Goal: Task Accomplishment & Management: Use online tool/utility

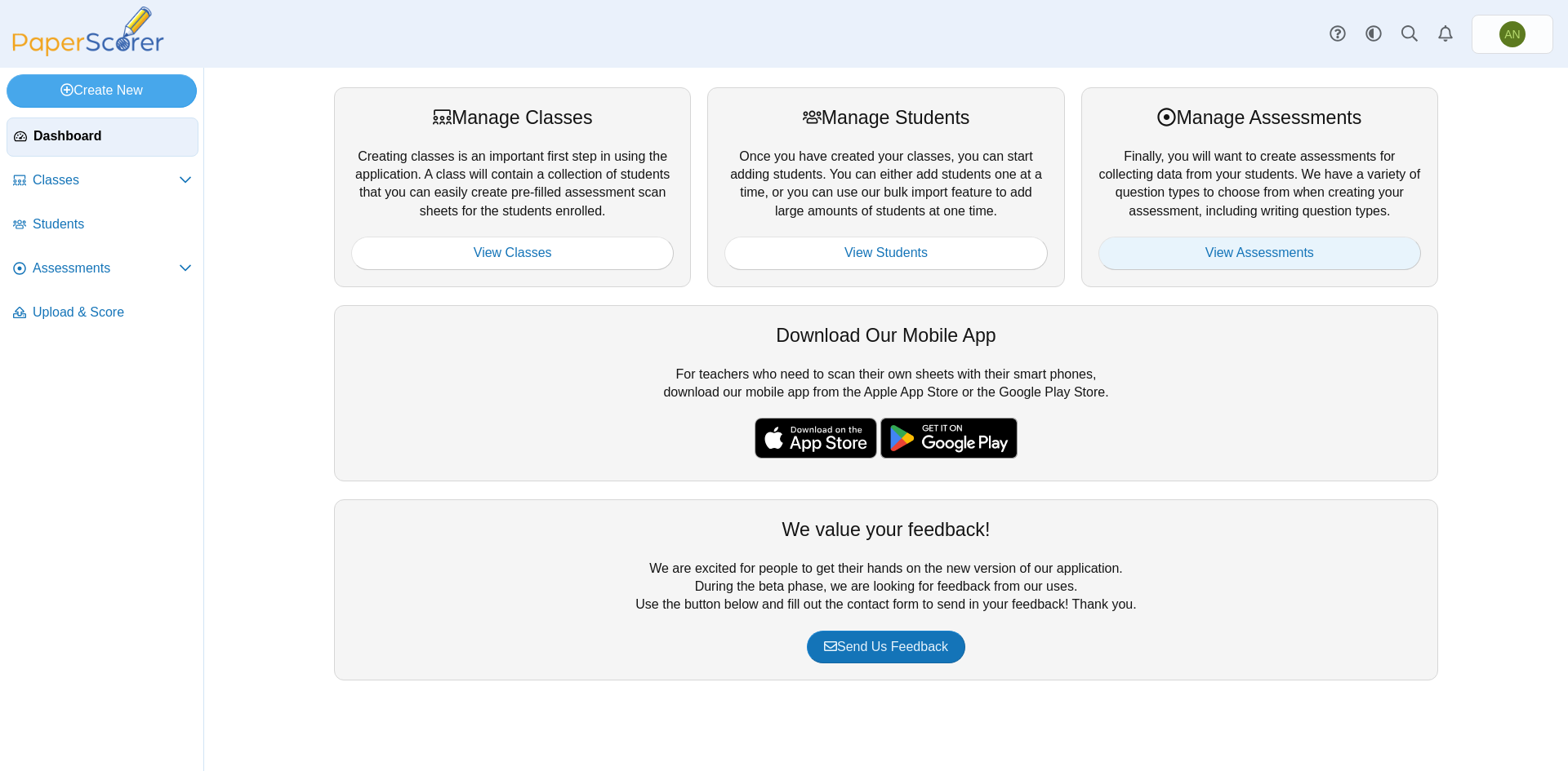
click at [1276, 262] on link "View Assessments" at bounding box center [1259, 253] width 323 height 33
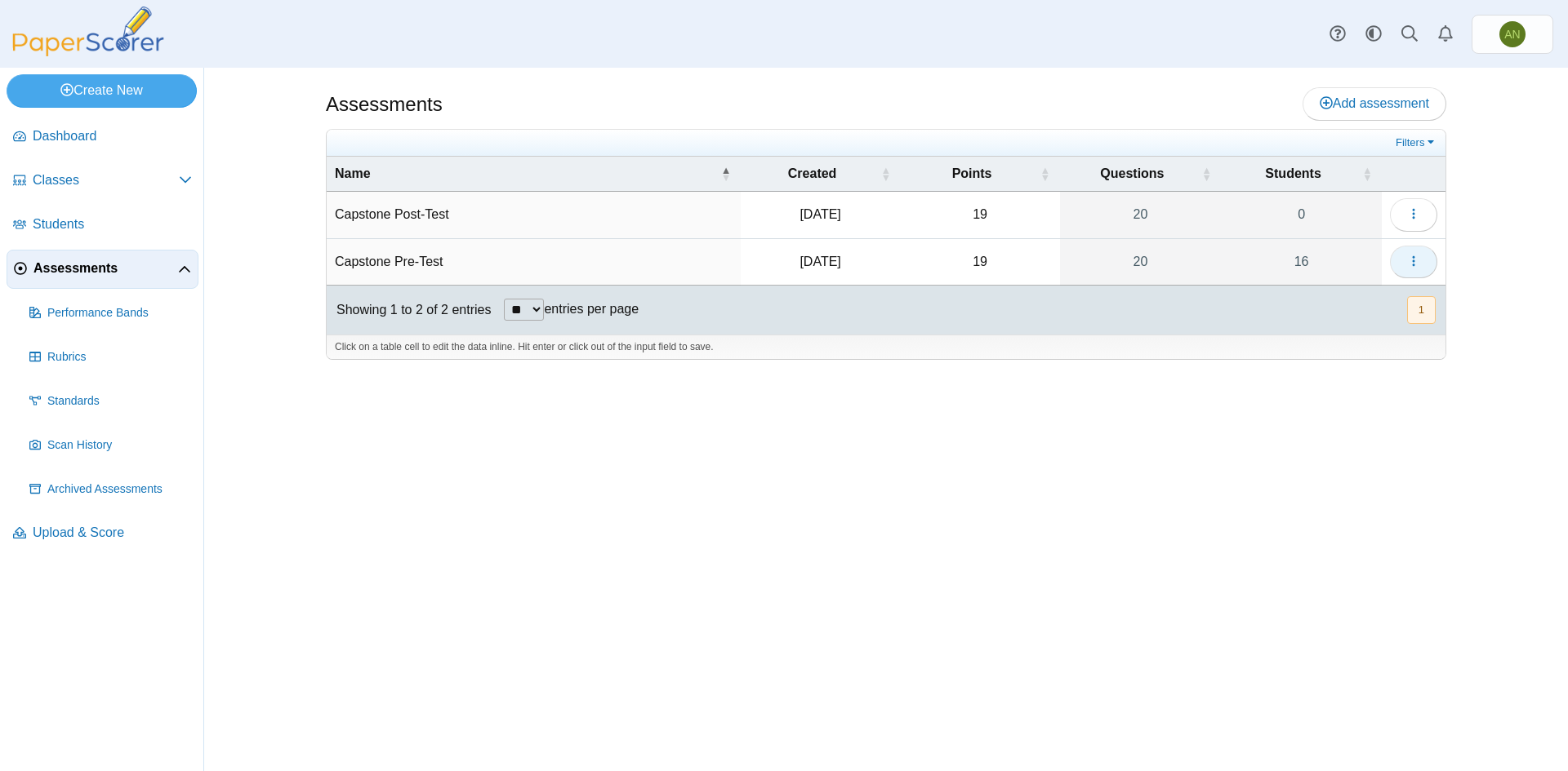
click at [1417, 250] on button "button" at bounding box center [1413, 262] width 48 height 33
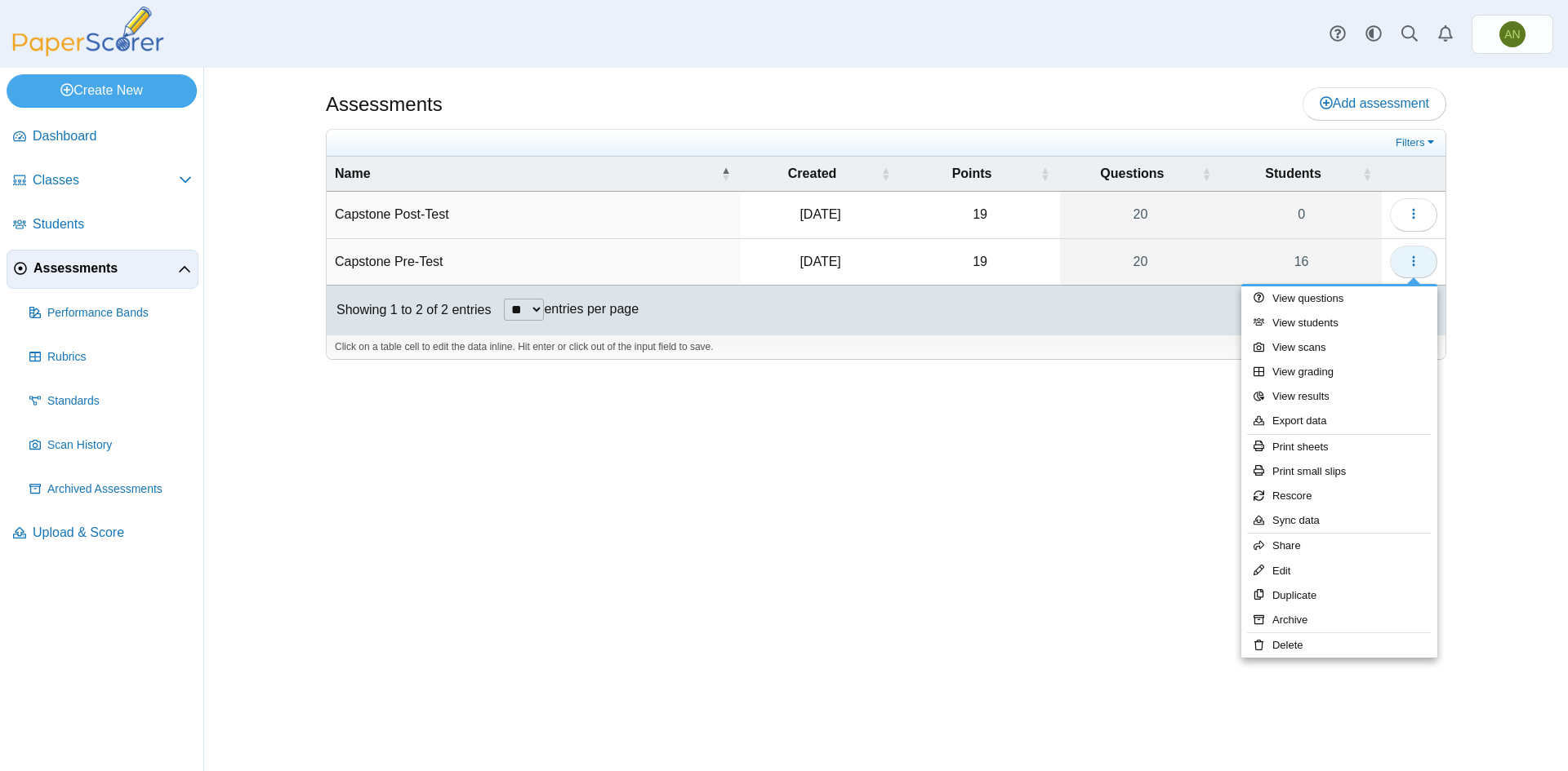
click at [1417, 250] on button "button" at bounding box center [1413, 262] width 48 height 33
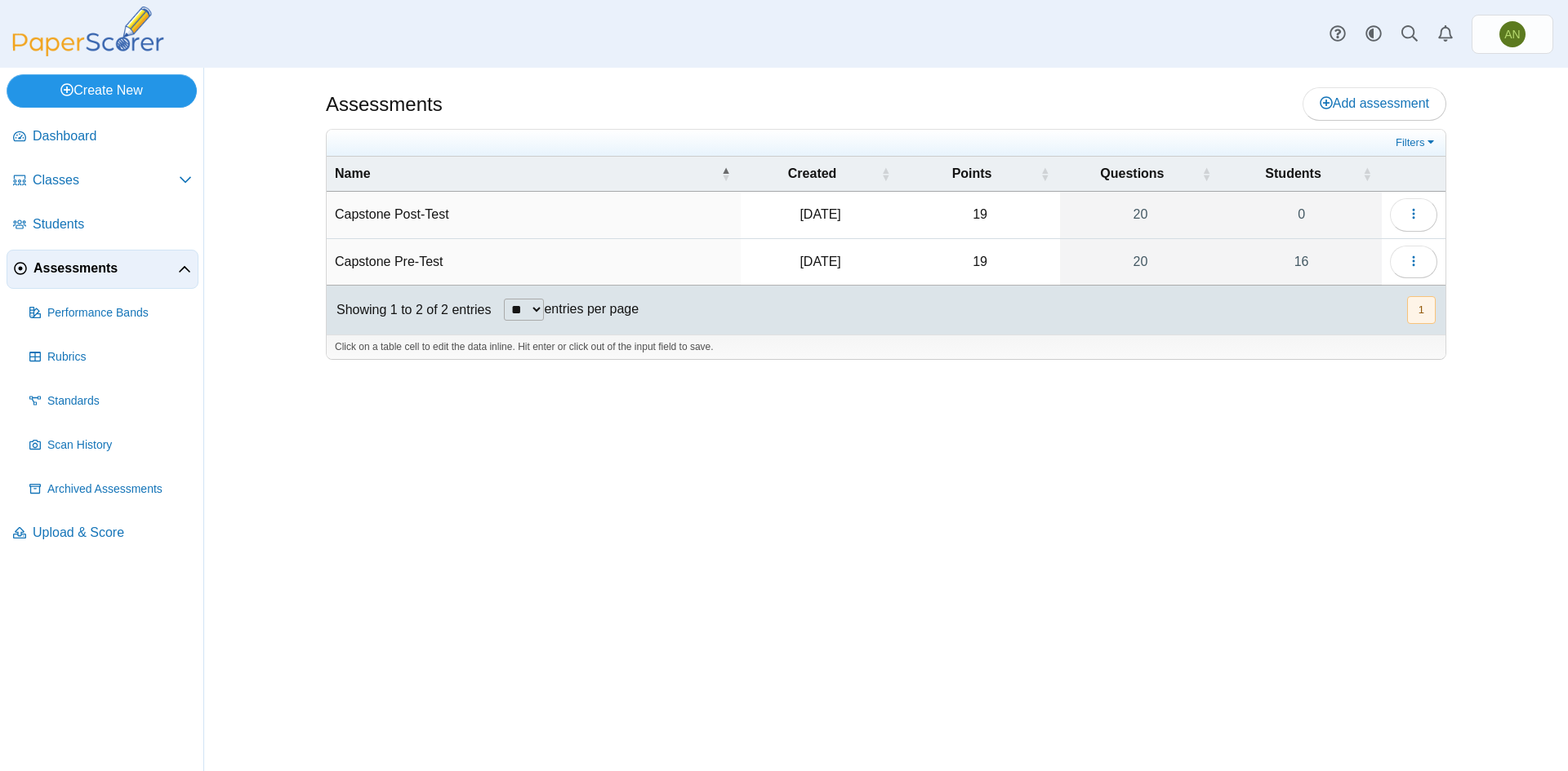
click at [122, 88] on link "Create New" at bounding box center [101, 90] width 190 height 33
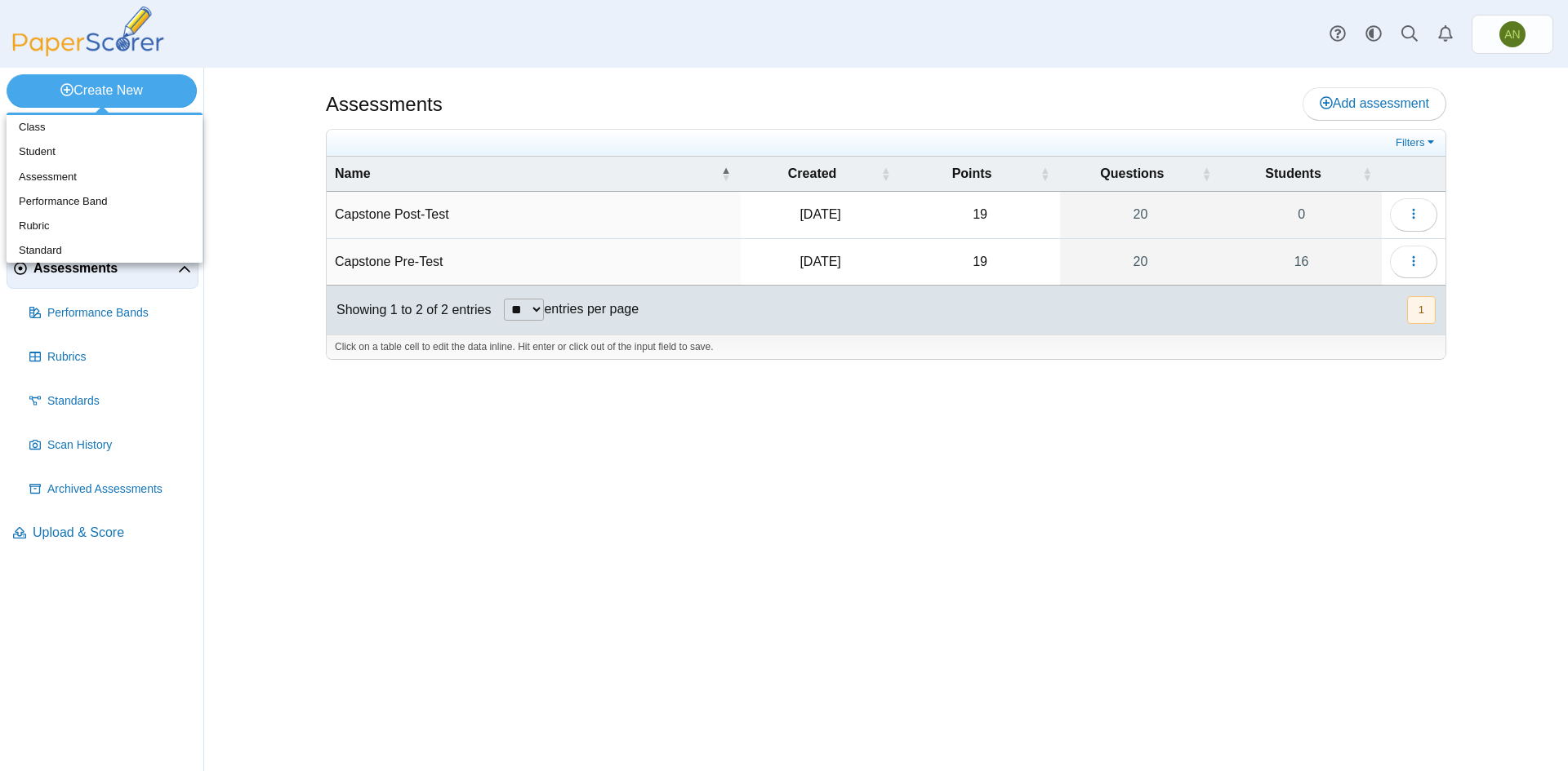
click at [344, 483] on div "Assessments Add assessment 19 0" at bounding box center [885, 420] width 1225 height 704
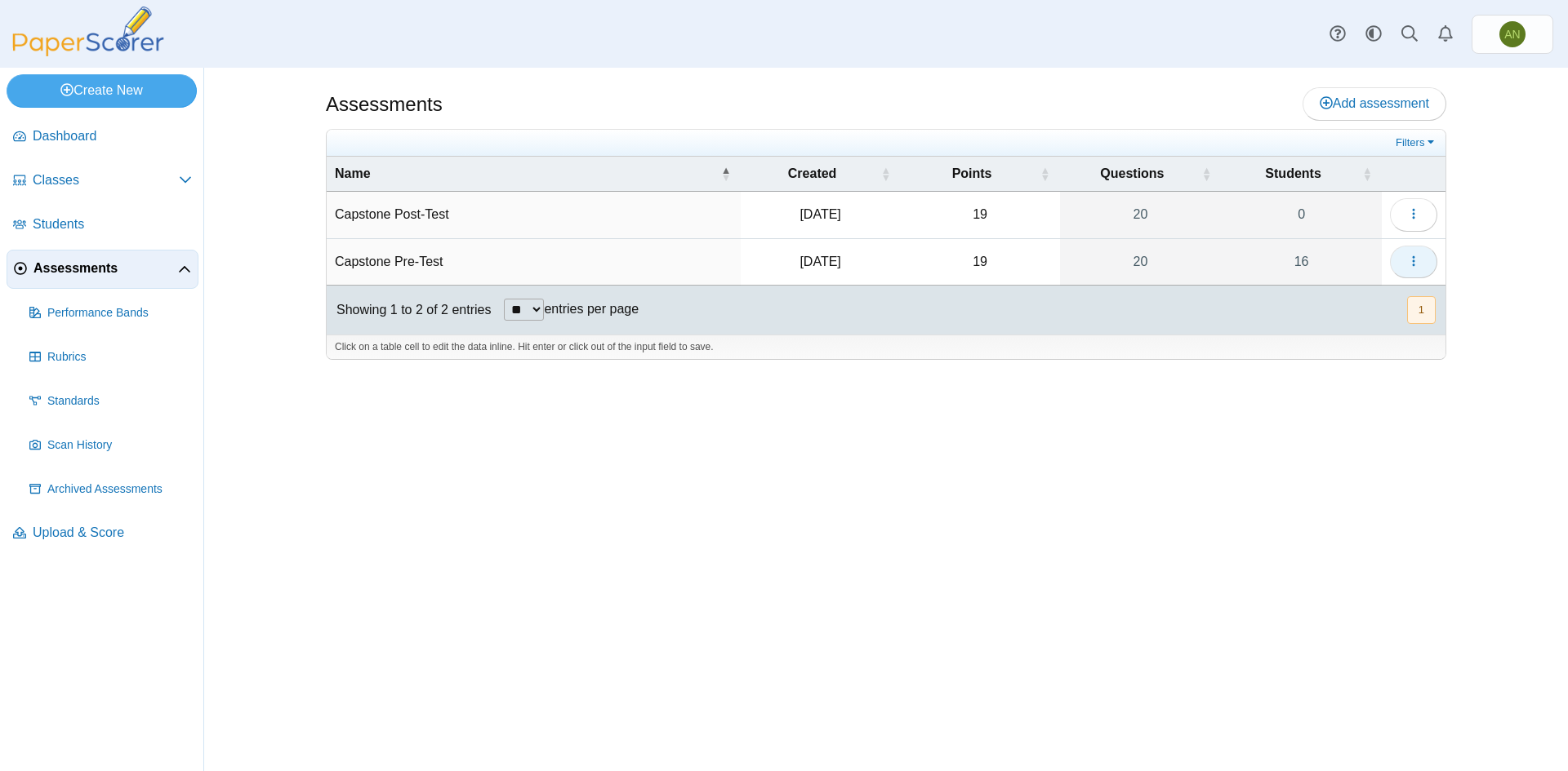
click at [1419, 258] on icon "button" at bounding box center [1413, 261] width 13 height 13
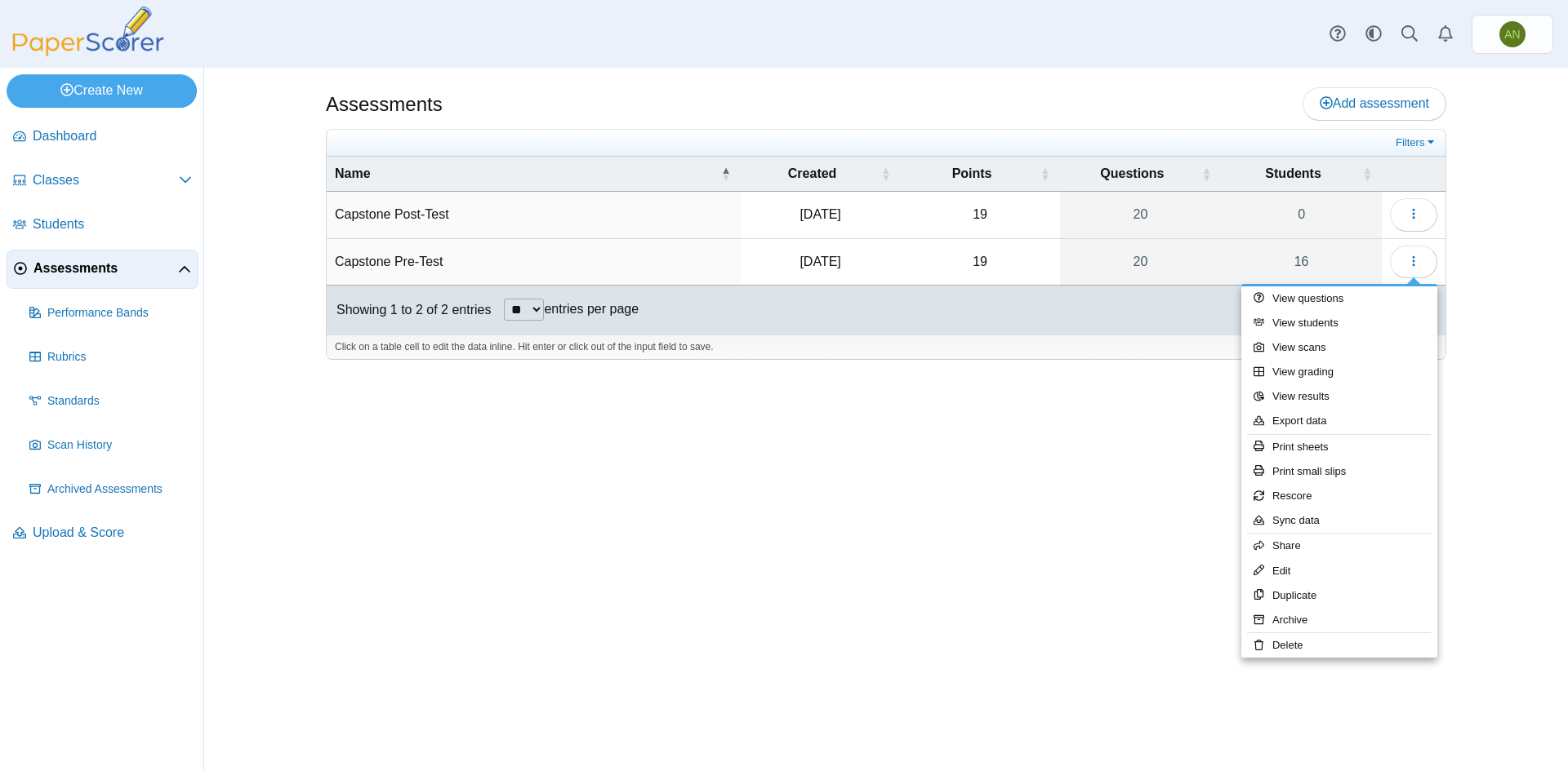
click at [941, 566] on div "Assessments Add assessment 19 0" at bounding box center [885, 420] width 1225 height 704
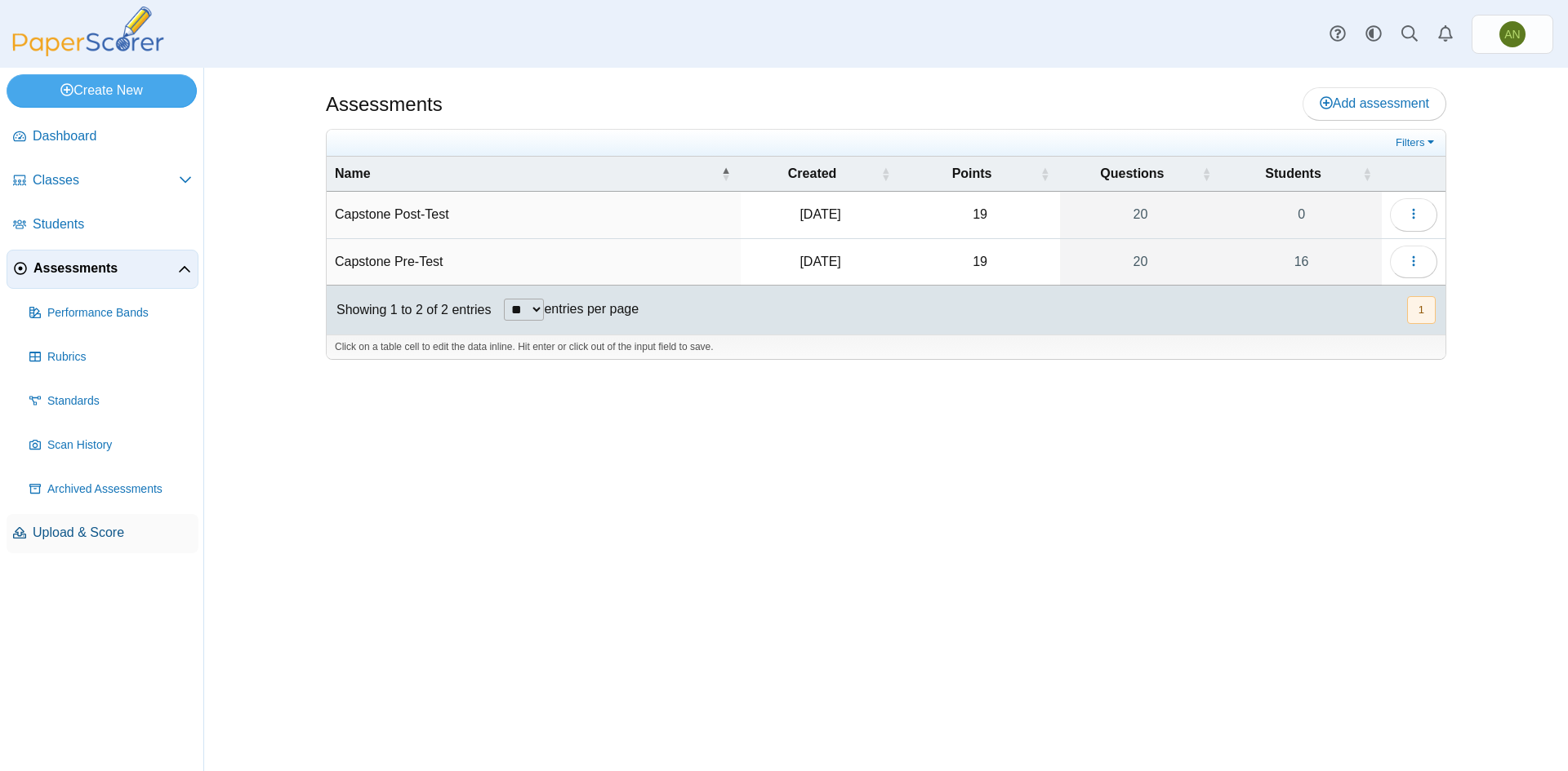
click at [83, 535] on span "Upload & Score" at bounding box center [112, 533] width 159 height 18
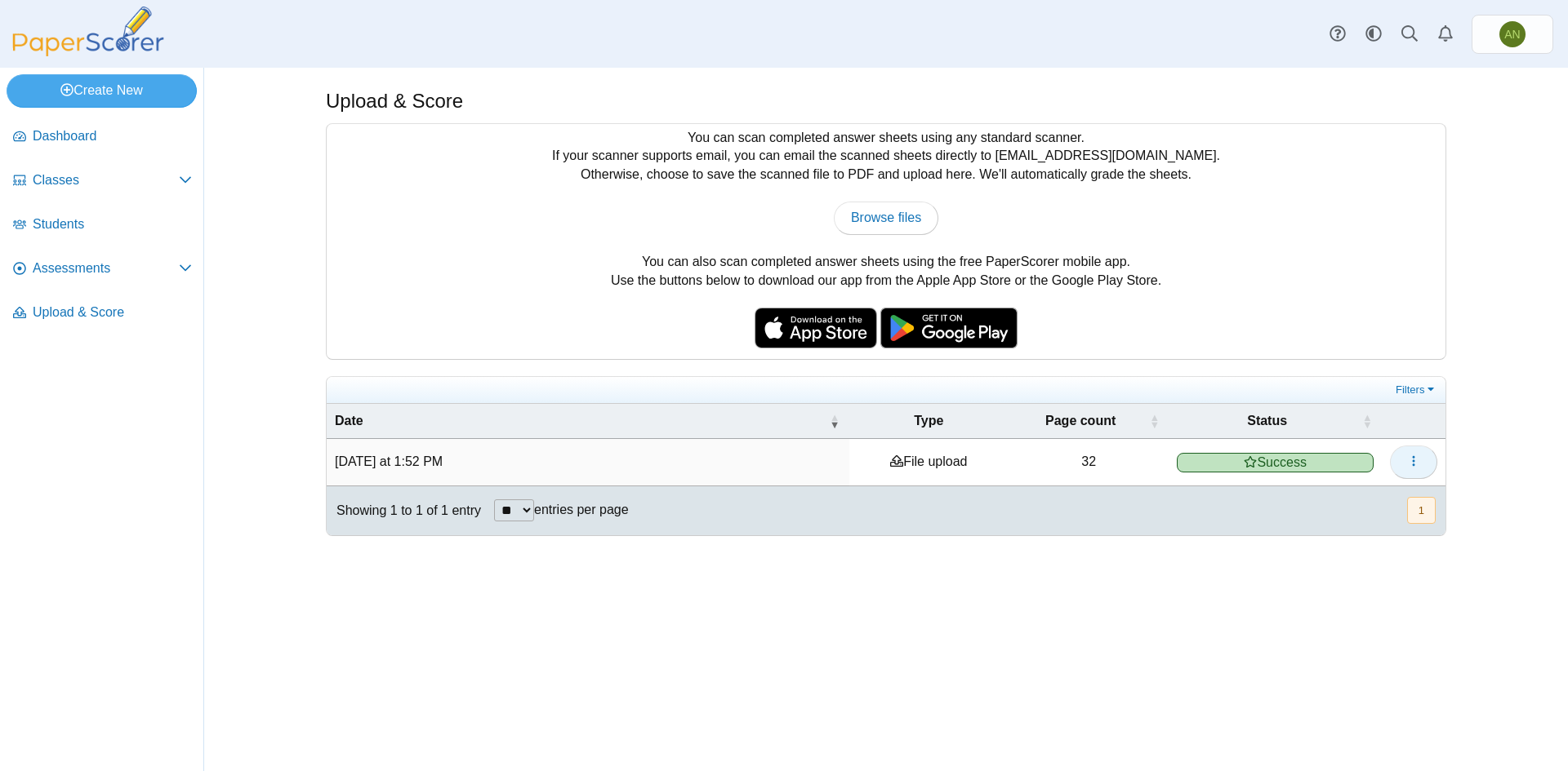
click at [1414, 467] on icon "button" at bounding box center [1413, 461] width 13 height 13
click at [873, 213] on span "Browse files" at bounding box center [885, 218] width 70 height 14
type input "**********"
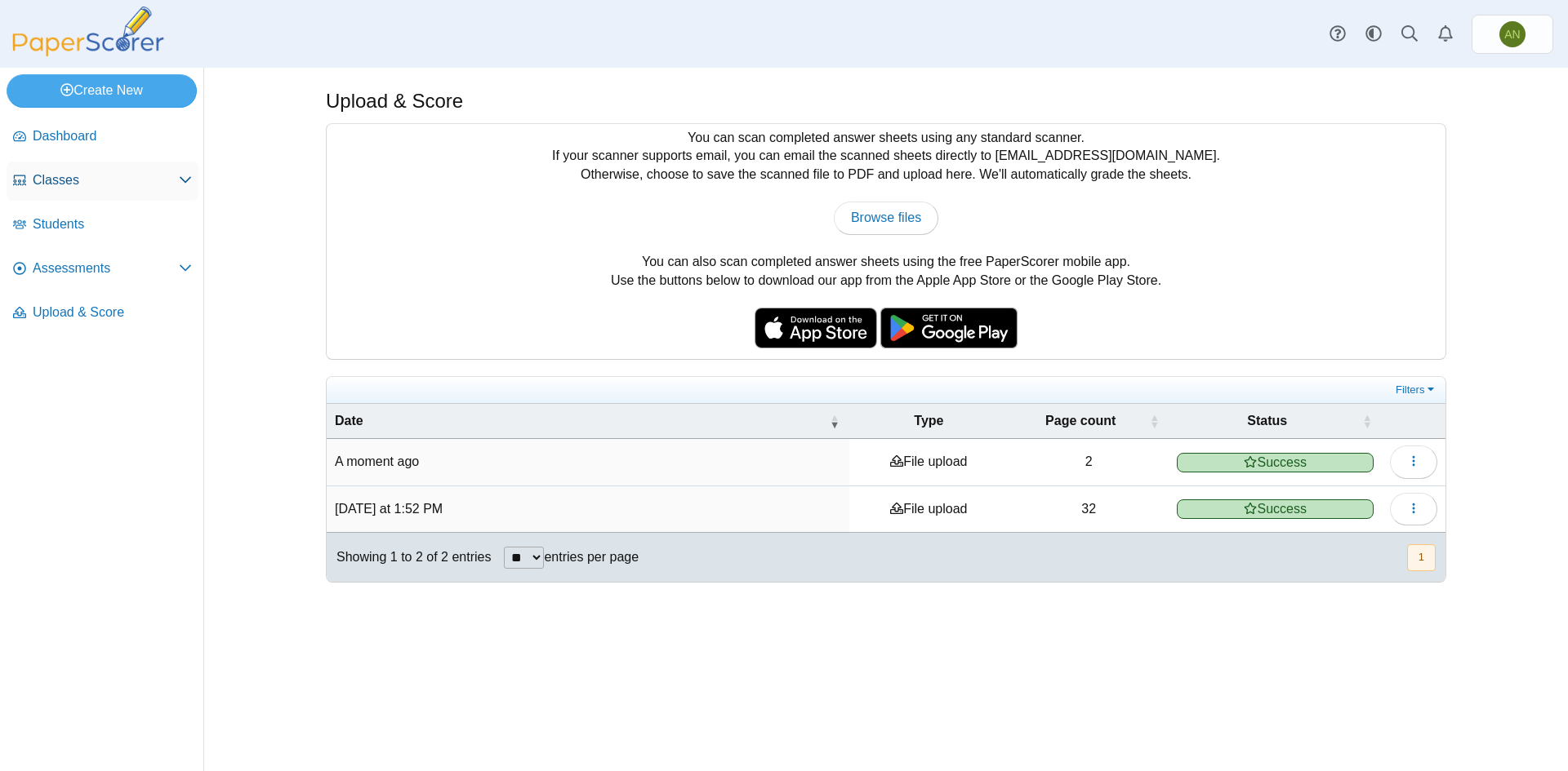
click at [100, 179] on span "Classes" at bounding box center [105, 180] width 146 height 18
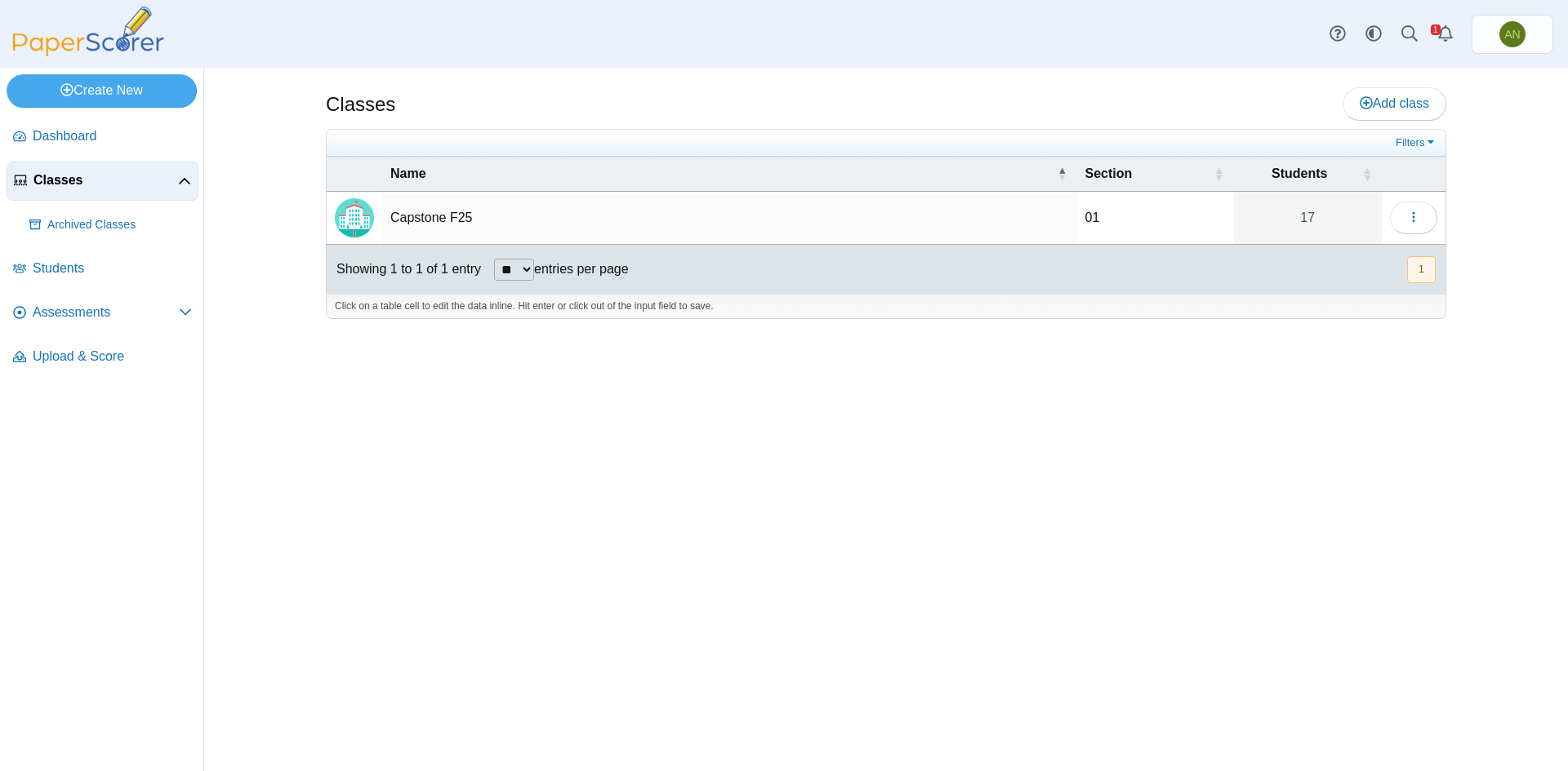
click at [445, 218] on td "Capstone F25" at bounding box center [730, 218] width 695 height 53
click at [1415, 214] on icon "button" at bounding box center [1413, 217] width 13 height 13
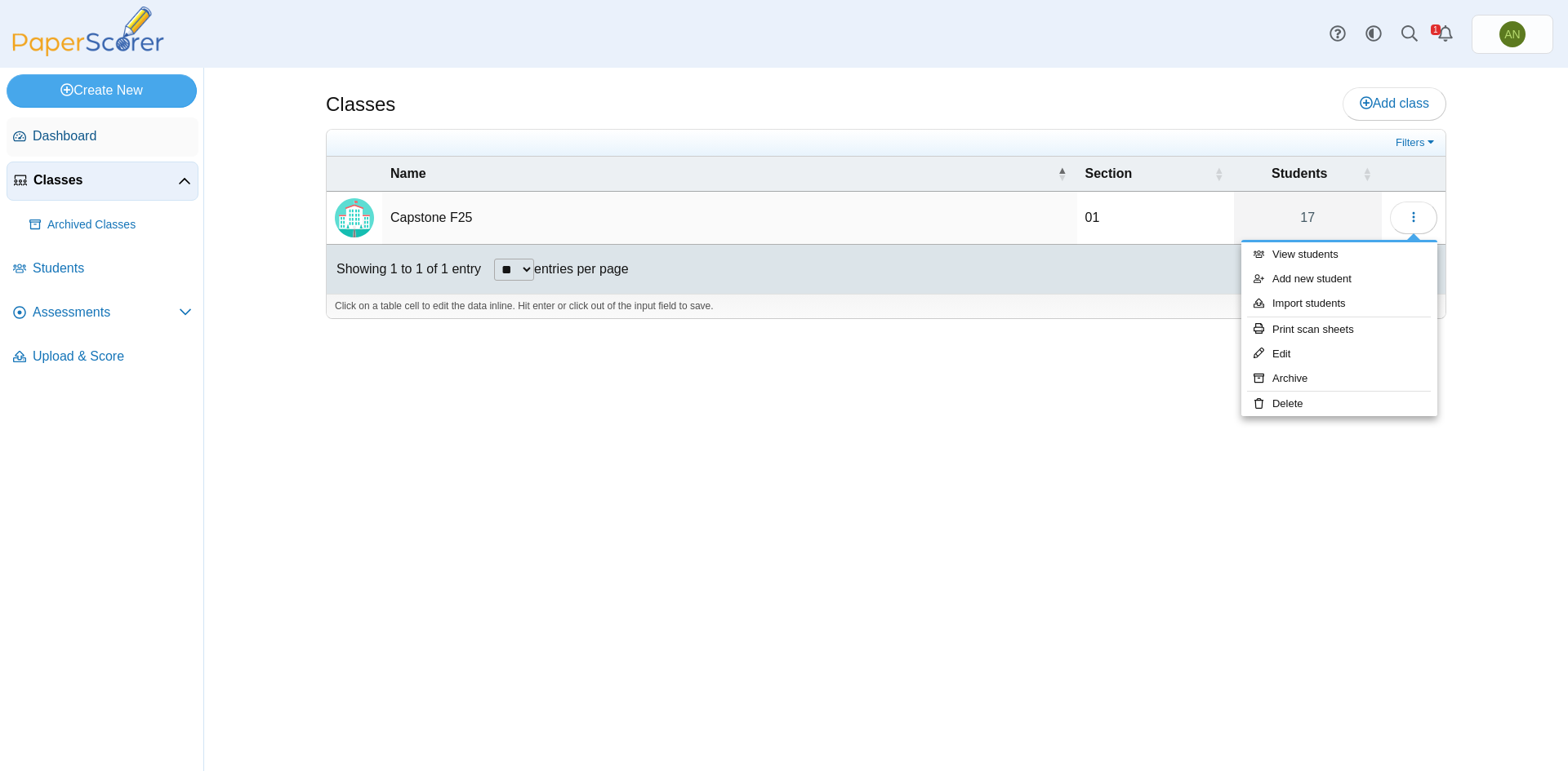
click at [56, 137] on span "Dashboard" at bounding box center [112, 136] width 159 height 18
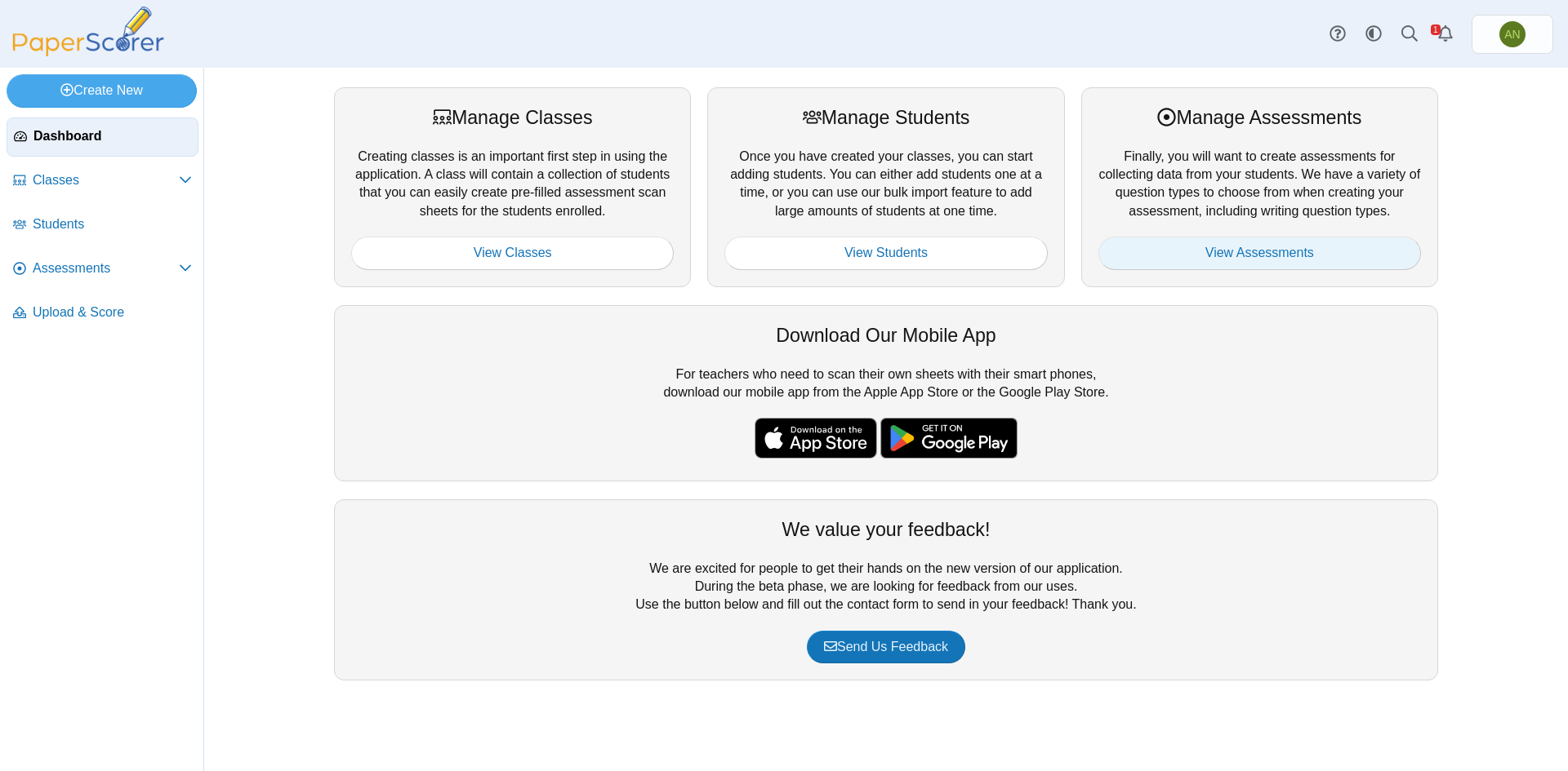
click at [1297, 255] on link "View Assessments" at bounding box center [1259, 253] width 323 height 33
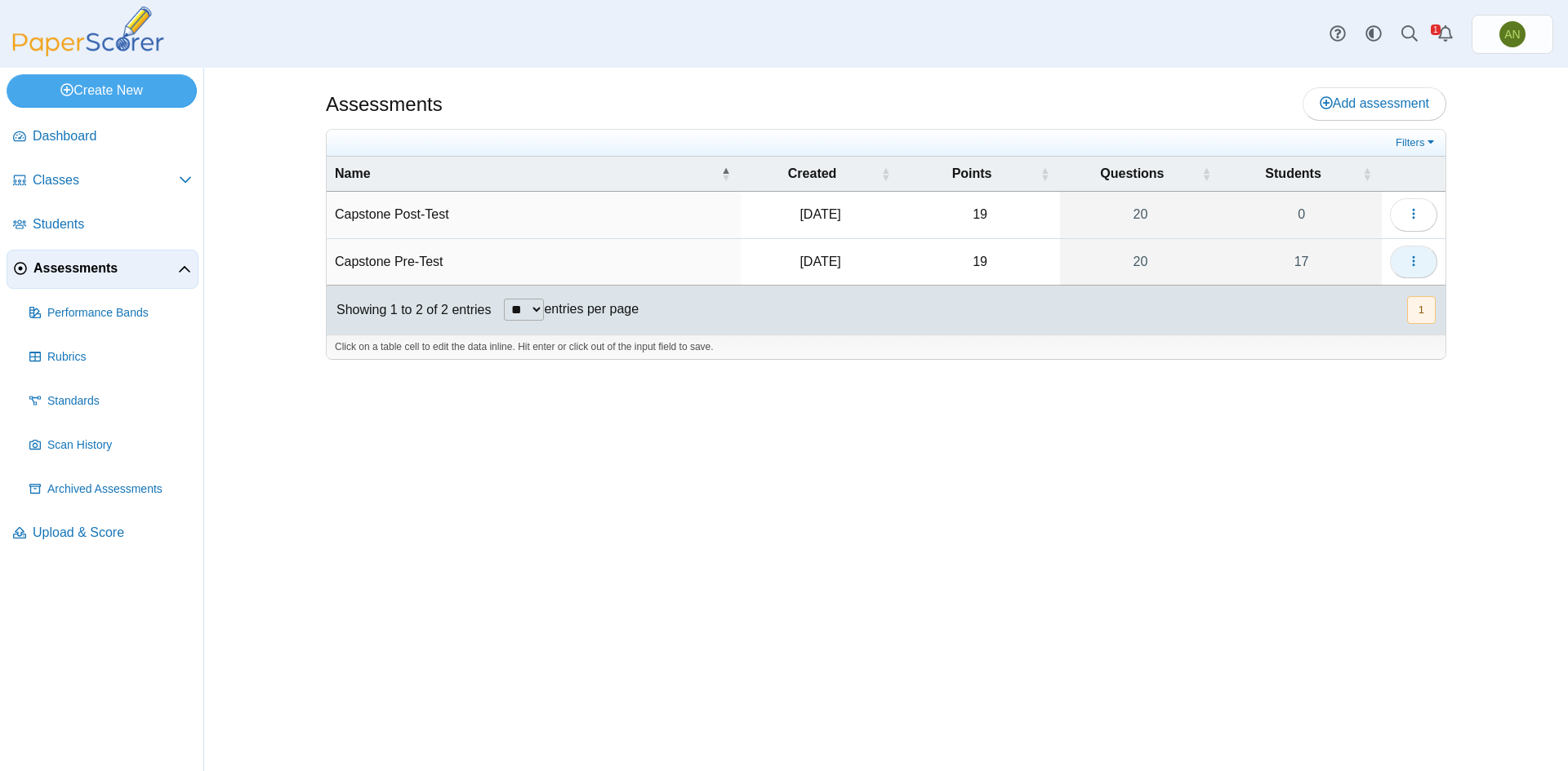
click at [1429, 256] on button "button" at bounding box center [1413, 262] width 48 height 33
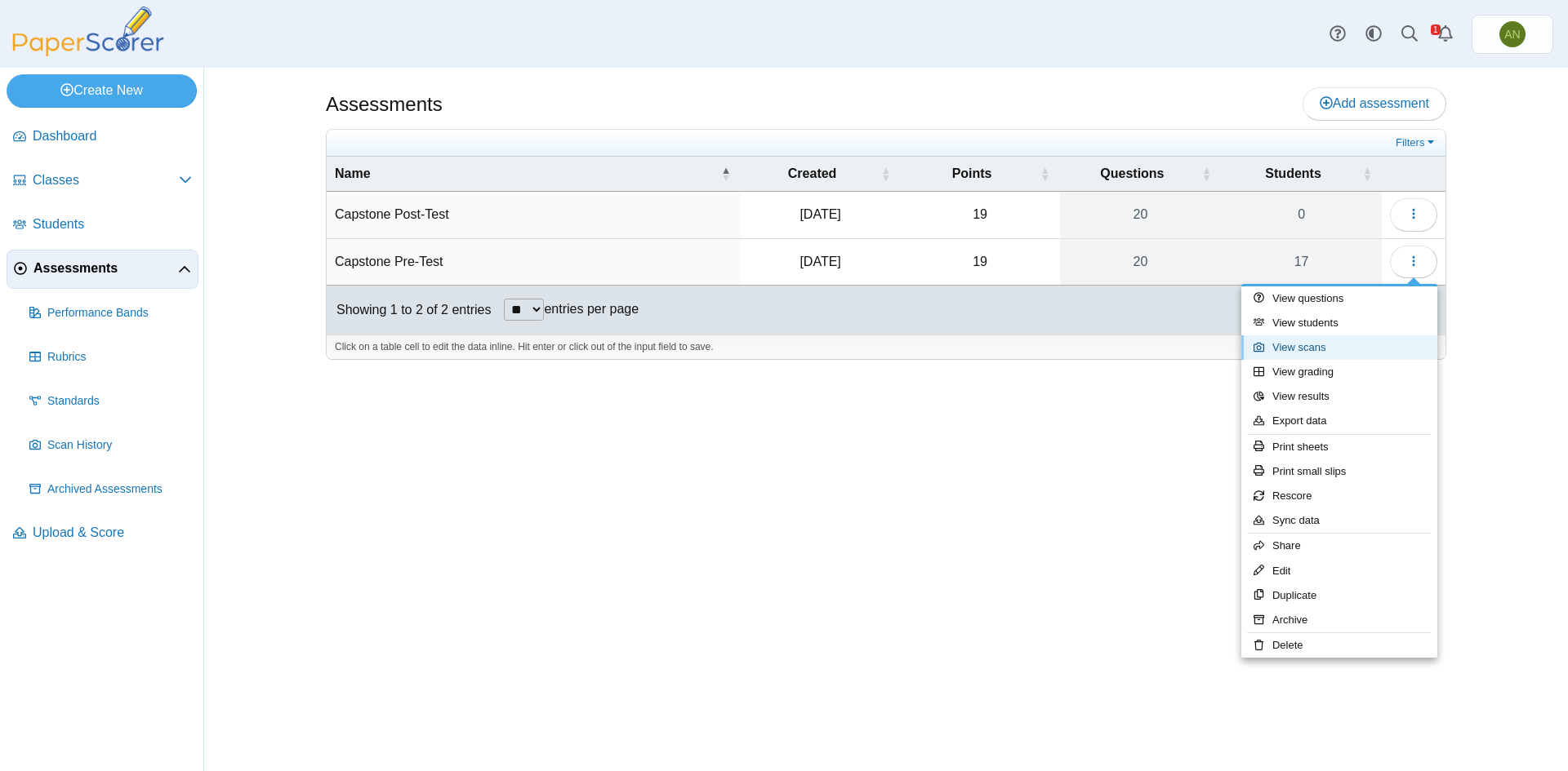
click at [1340, 348] on link "View scans" at bounding box center [1339, 347] width 196 height 25
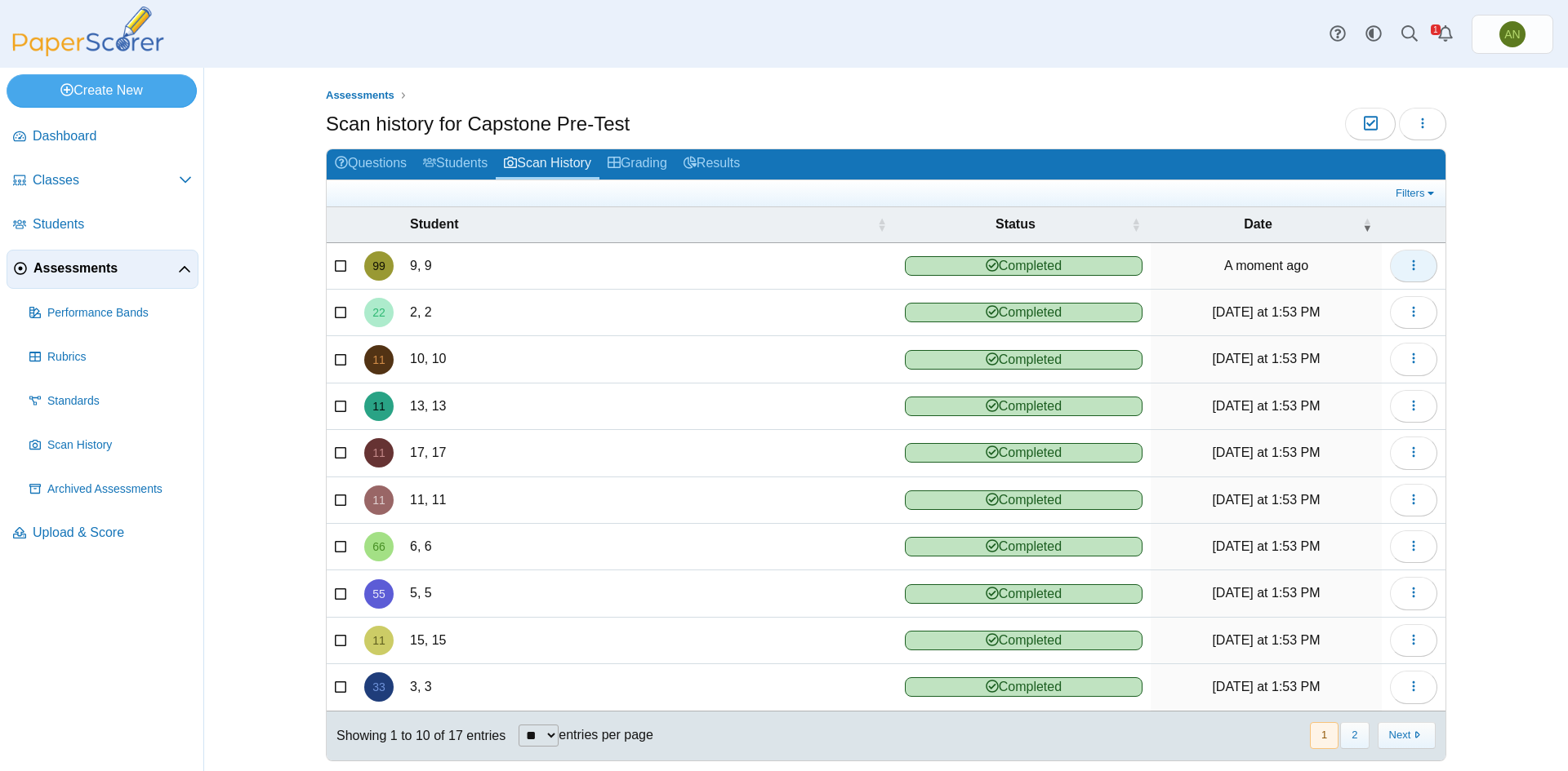
click at [1407, 265] on icon "button" at bounding box center [1413, 265] width 13 height 13
click at [1354, 303] on link "View scanned test" at bounding box center [1333, 303] width 196 height 25
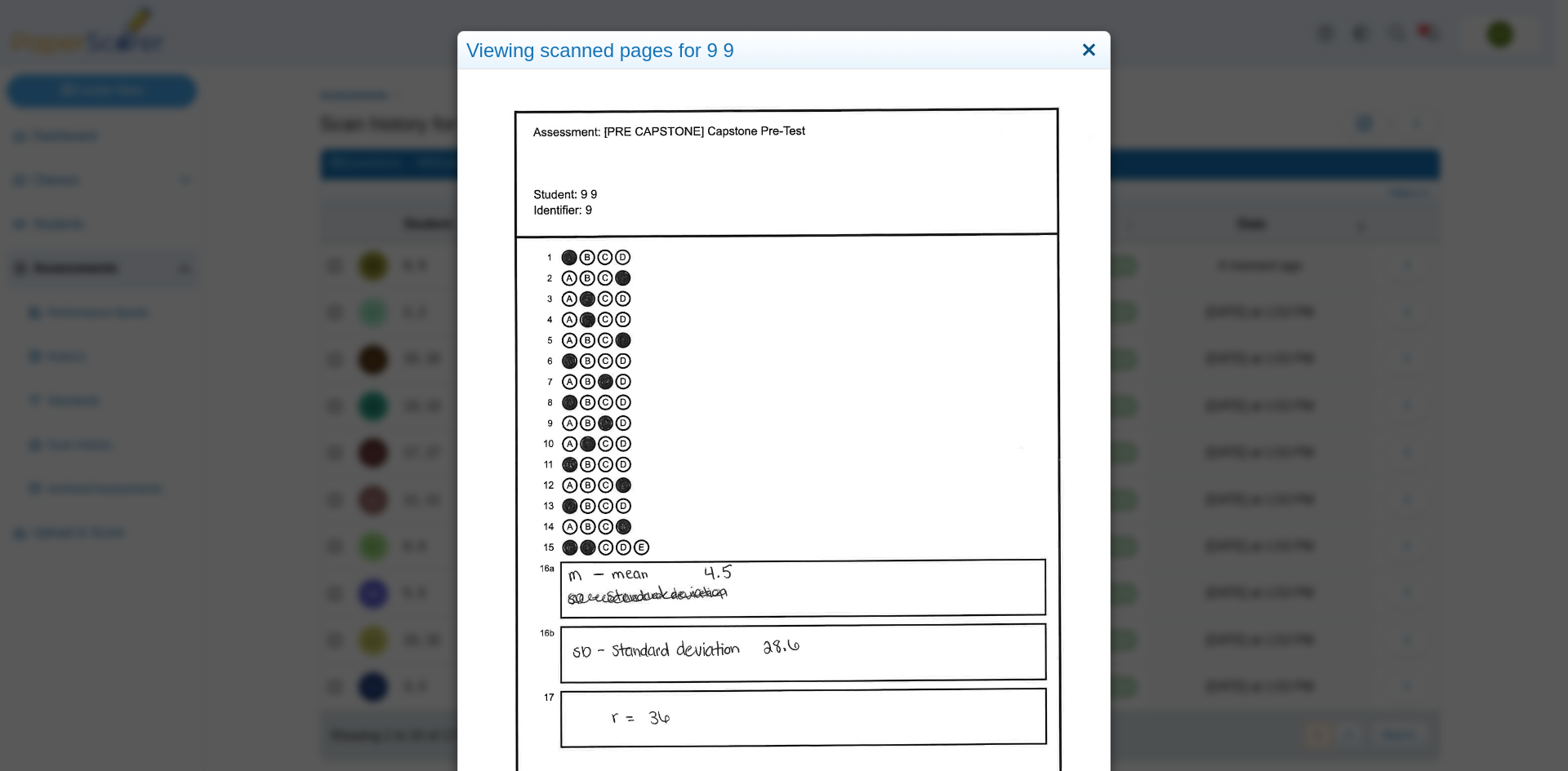
click at [1085, 50] on link "Close" at bounding box center [1089, 50] width 26 height 27
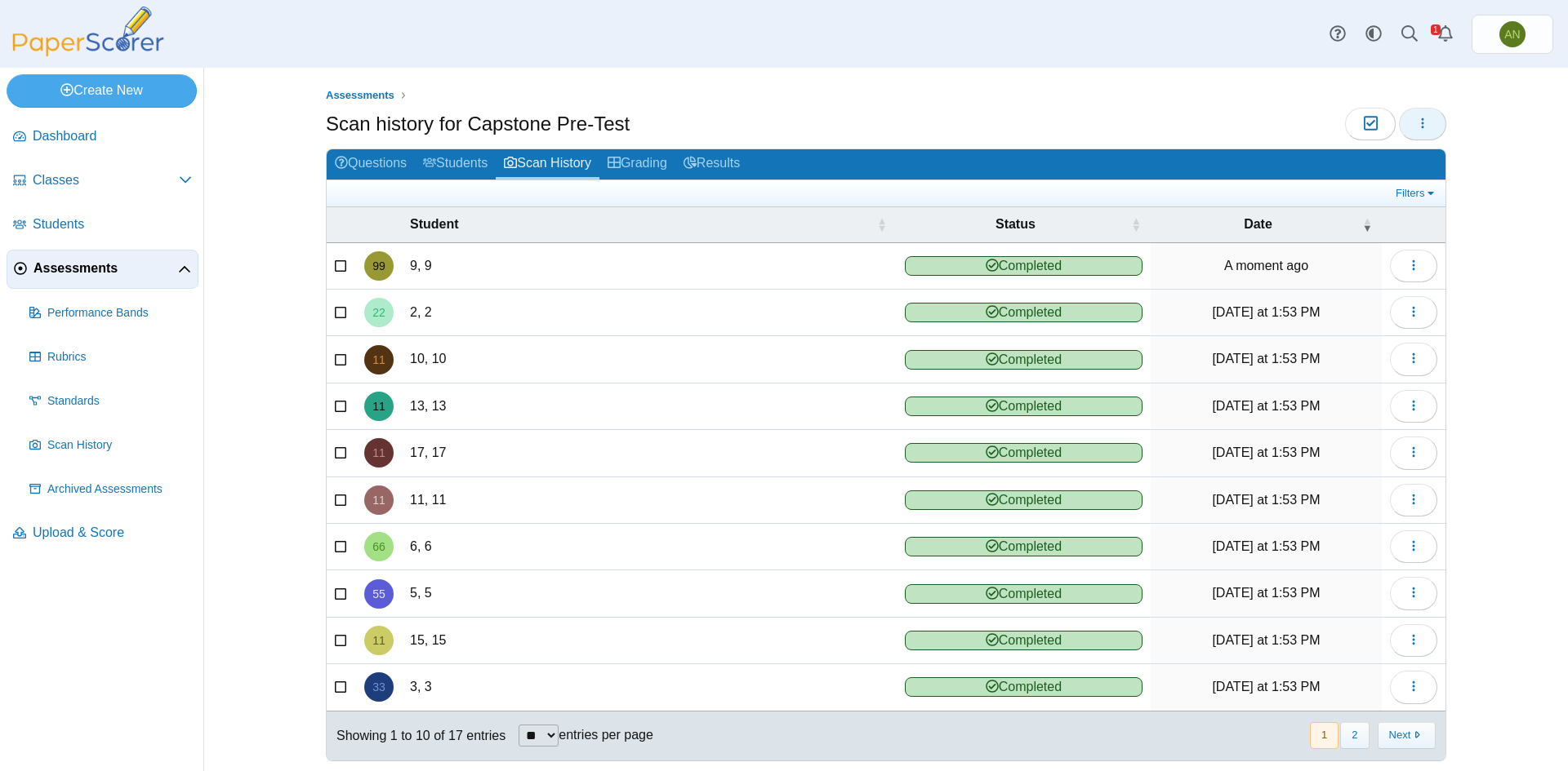
click at [1420, 127] on icon "button" at bounding box center [1422, 123] width 13 height 13
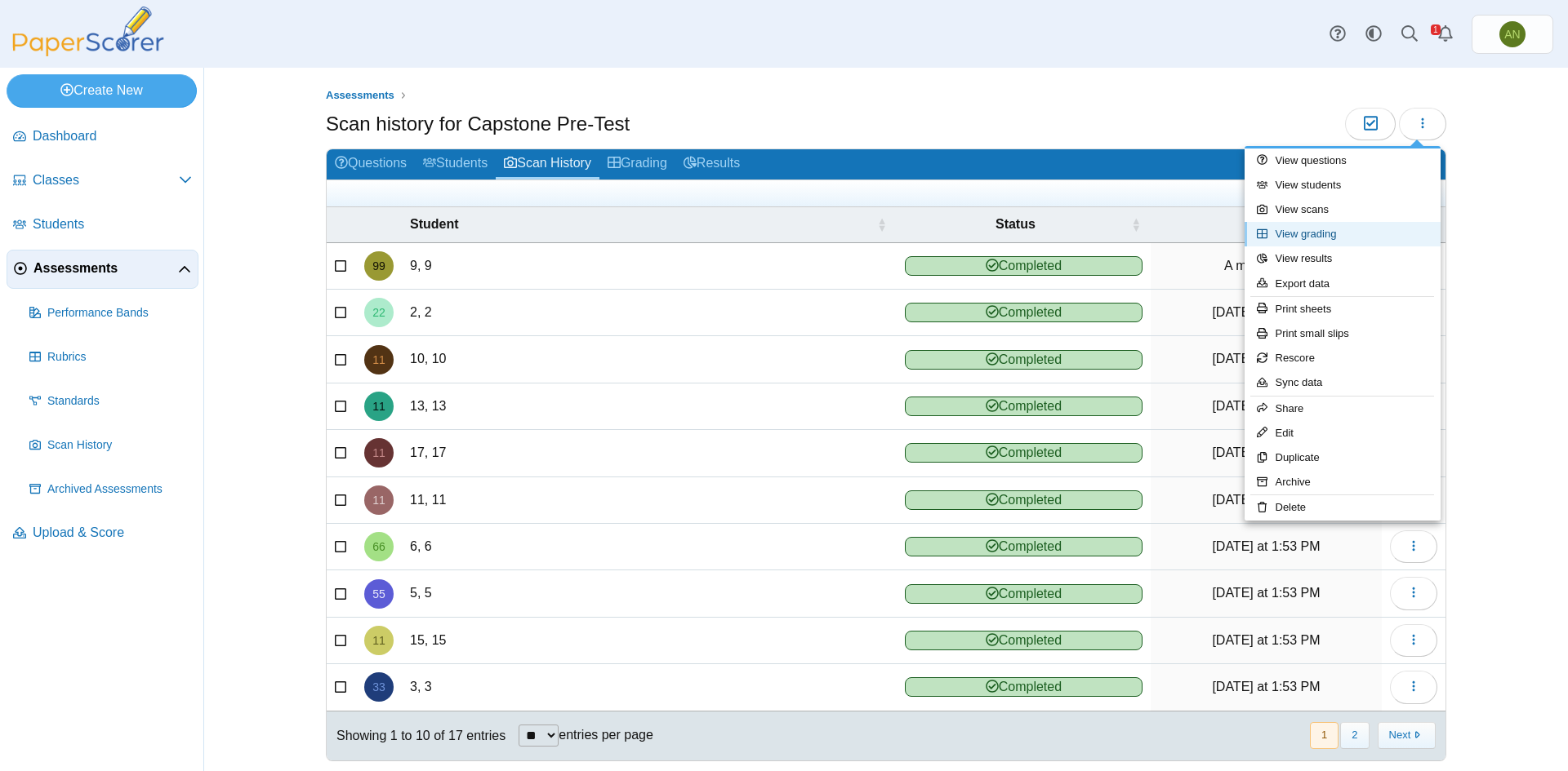
click at [1364, 230] on link "View grading" at bounding box center [1342, 234] width 196 height 25
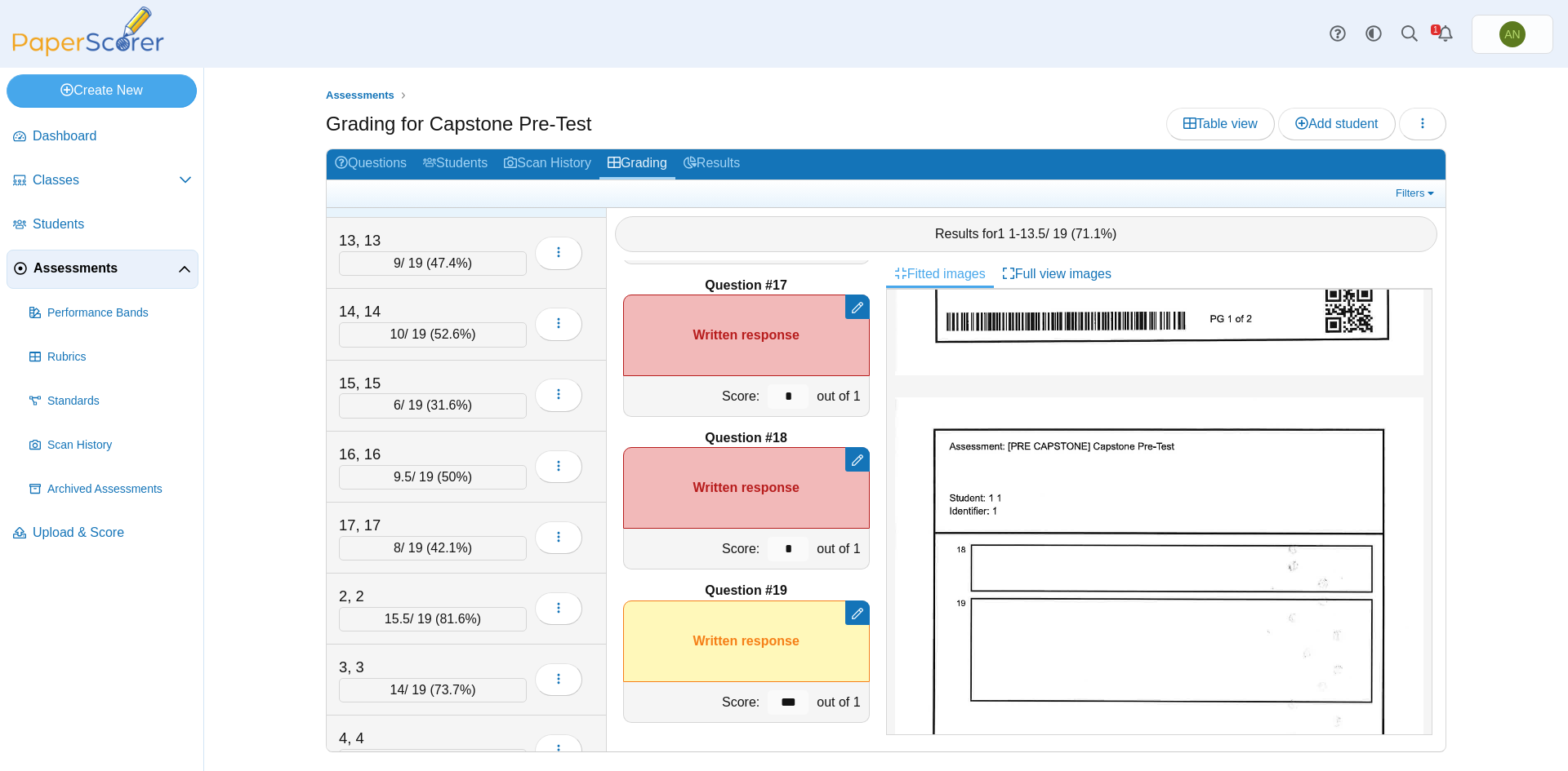
scroll to position [665, 0]
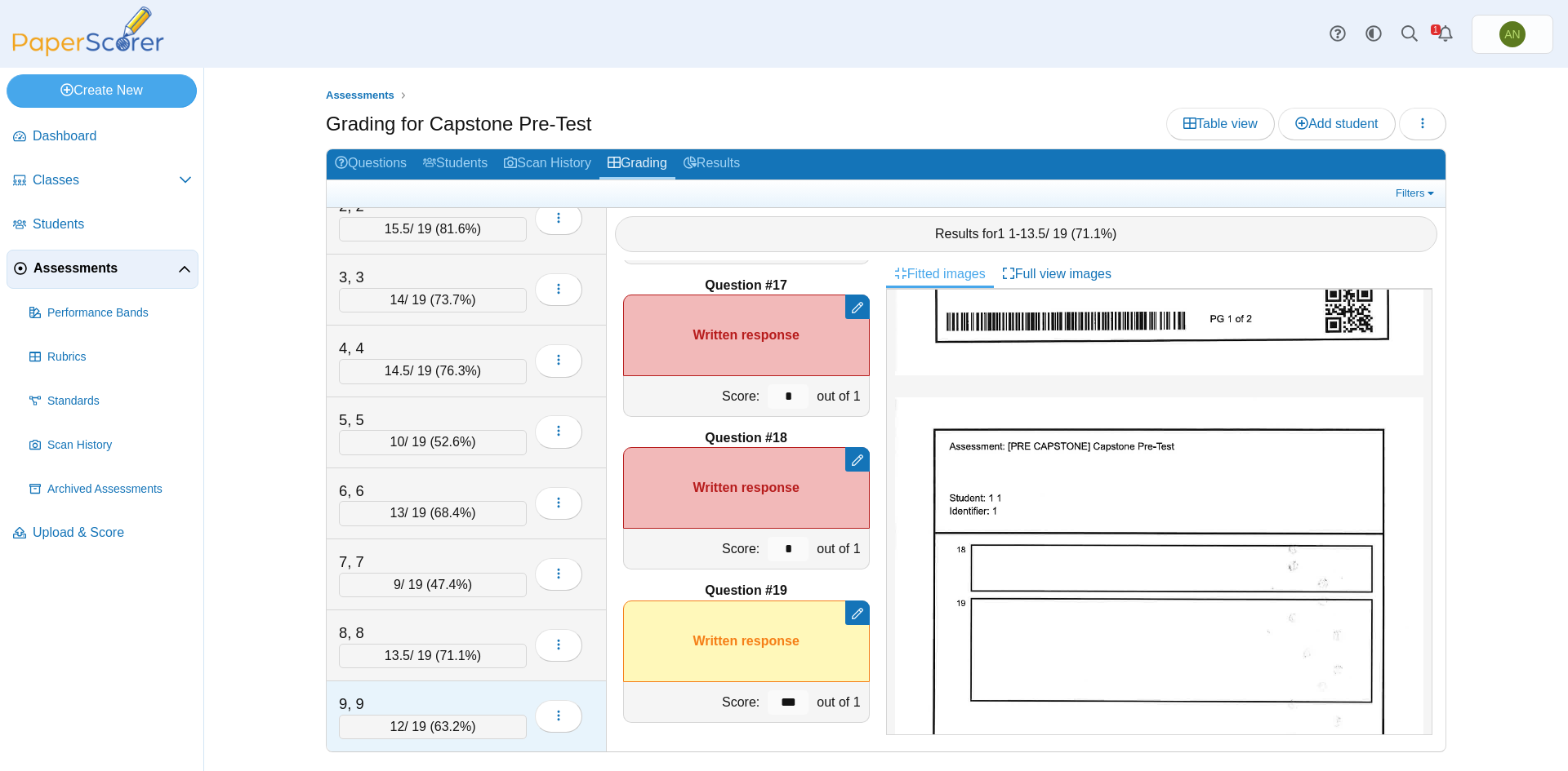
click at [471, 685] on div "9, 9 12 / 19 ( 63.2% ) Loading…" at bounding box center [466, 716] width 280 height 70
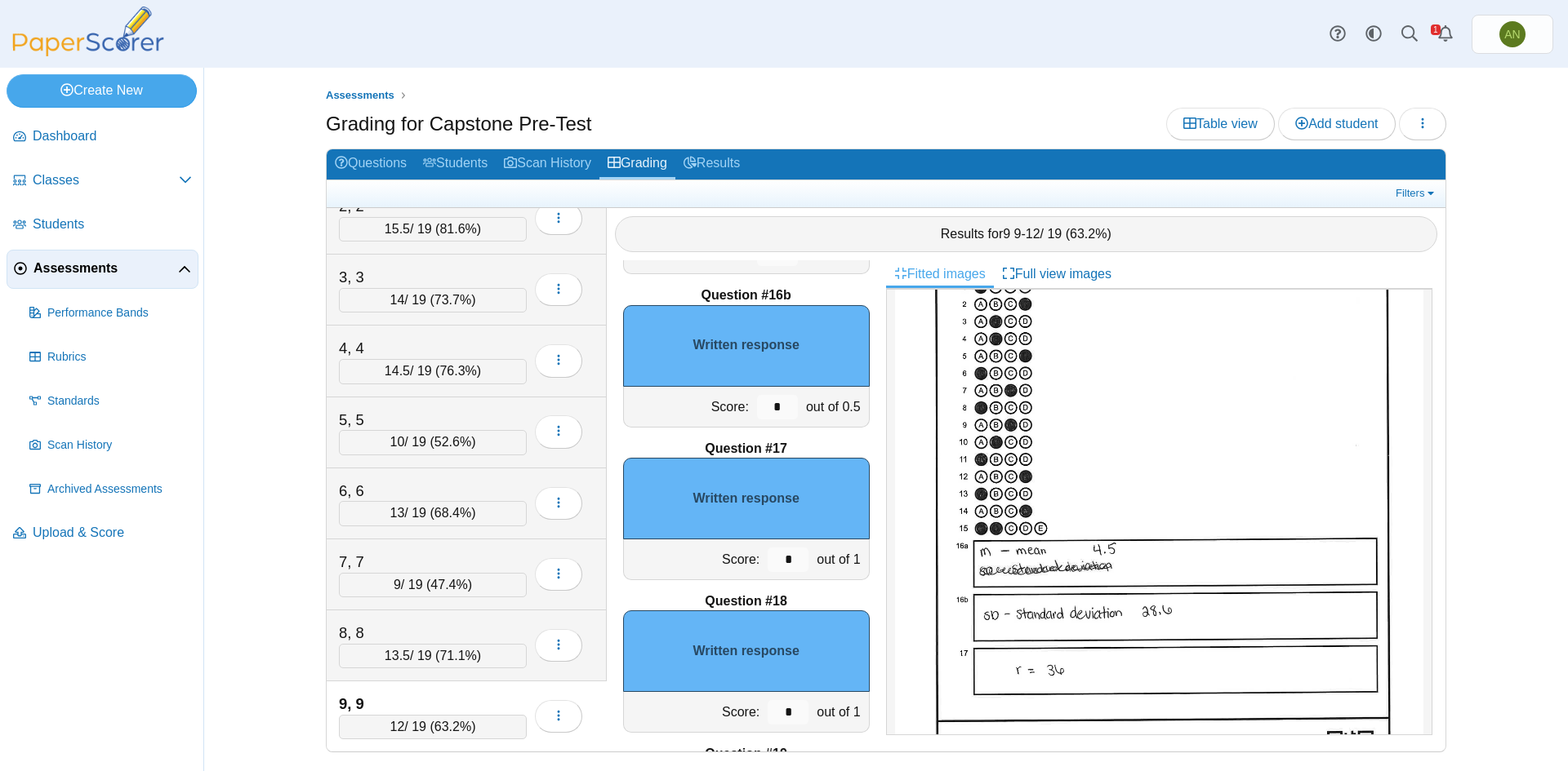
scroll to position [245, 0]
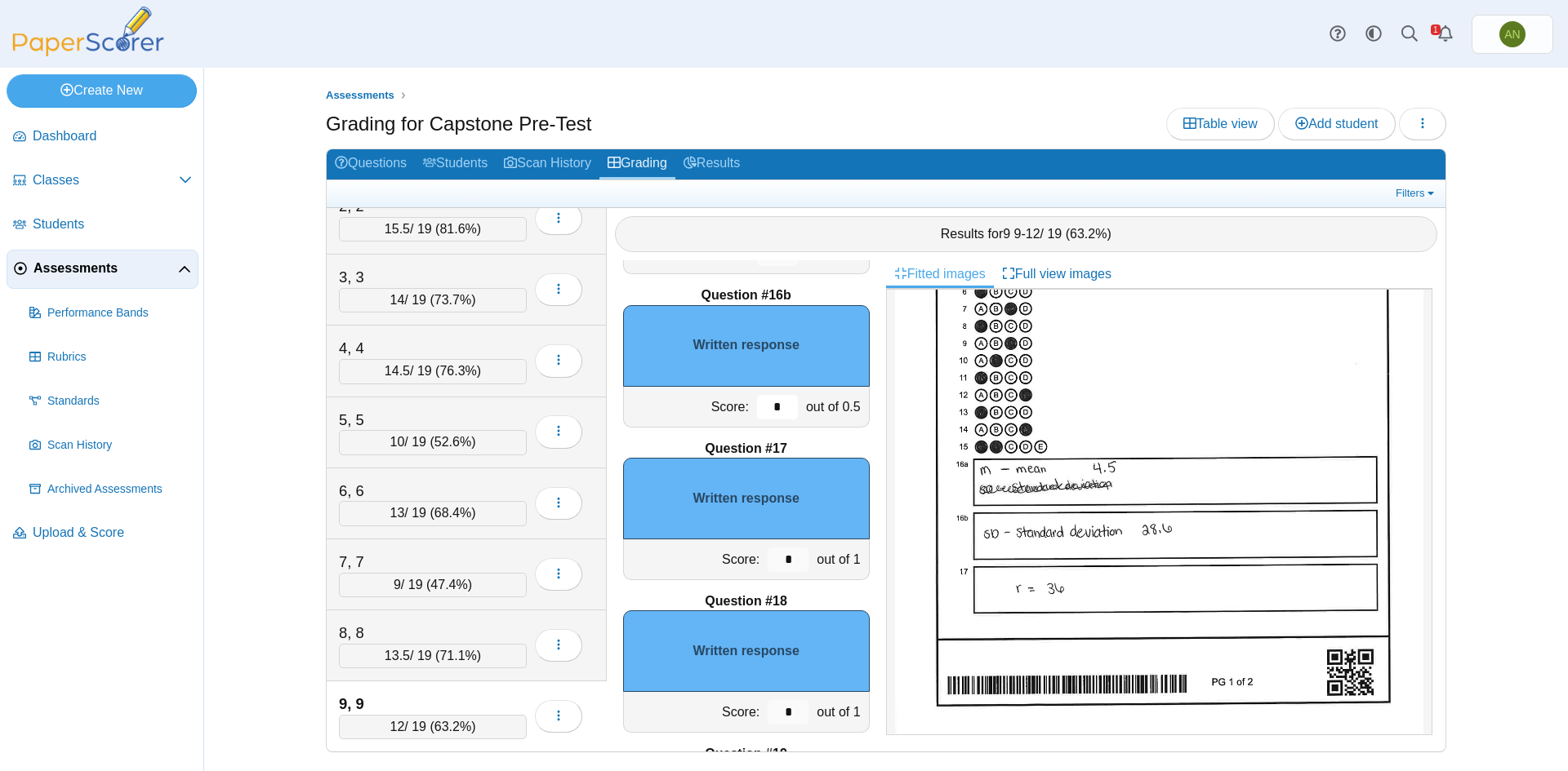
click at [774, 410] on input "*" at bounding box center [777, 408] width 41 height 25
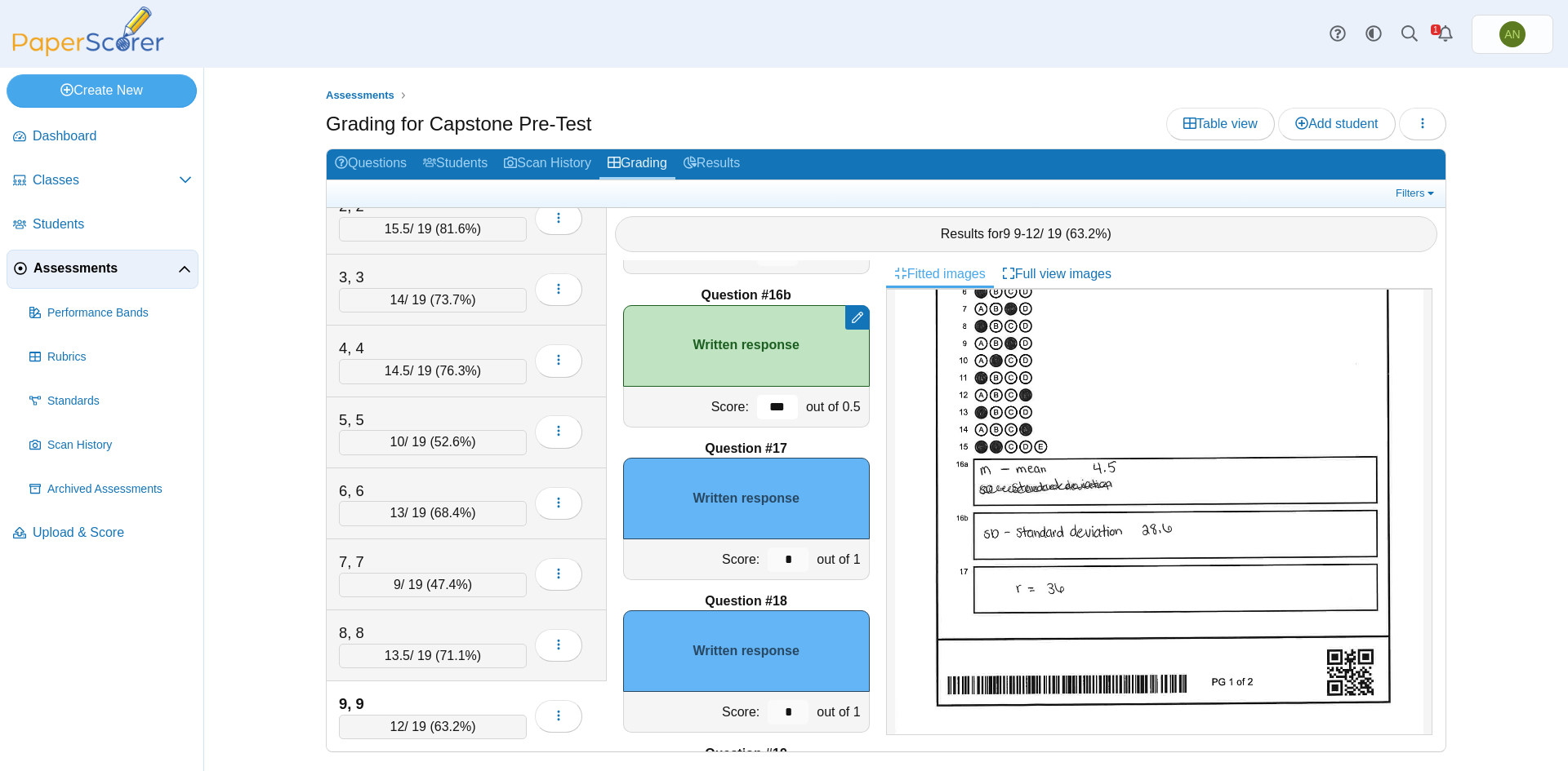
type input "***"
click at [789, 564] on input "*" at bounding box center [788, 561] width 41 height 25
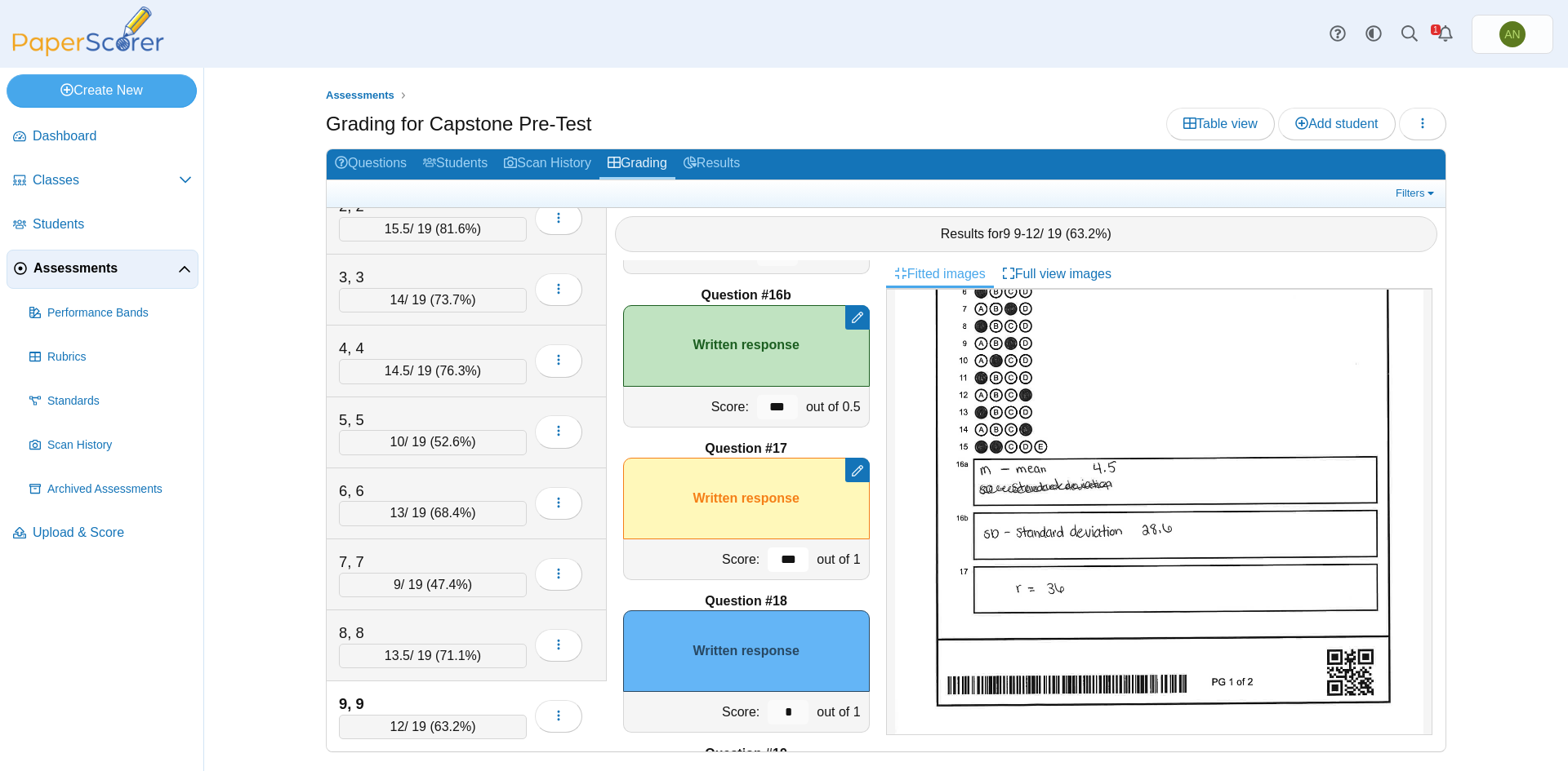
type input "***"
click at [781, 712] on input "*" at bounding box center [788, 713] width 41 height 25
type input "*"
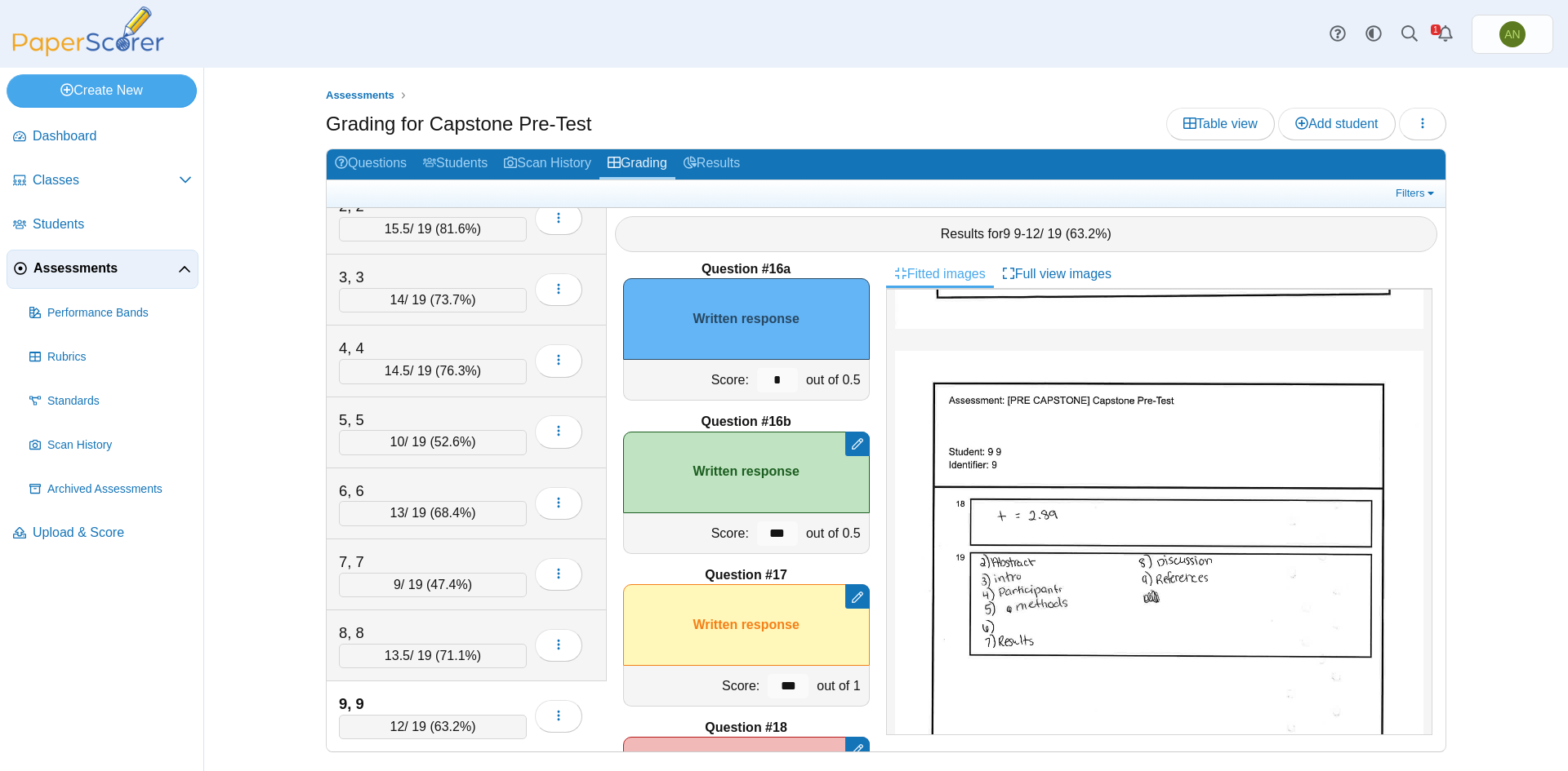
scroll to position [2274, 0]
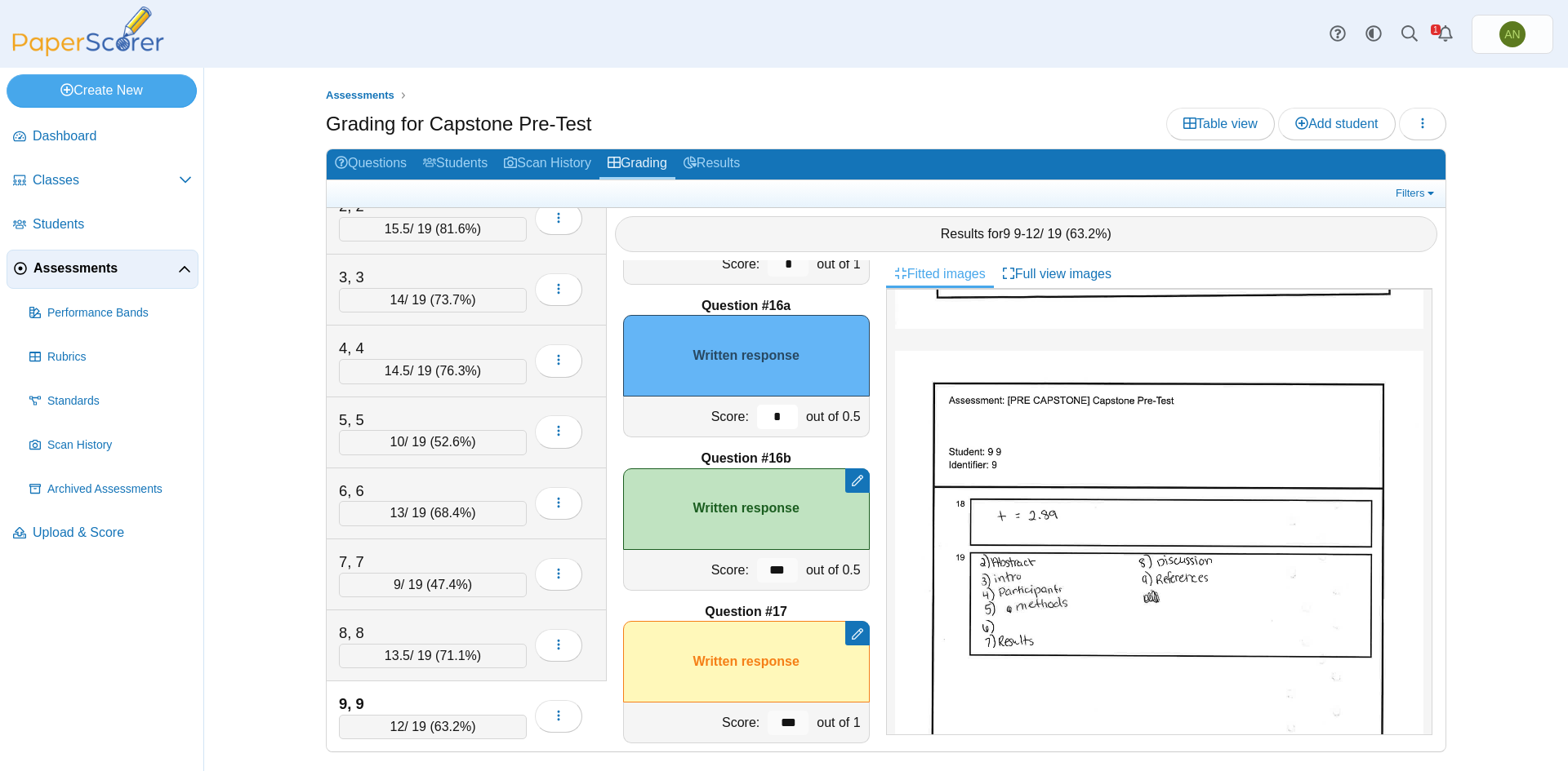
click at [780, 418] on input "*" at bounding box center [777, 417] width 41 height 25
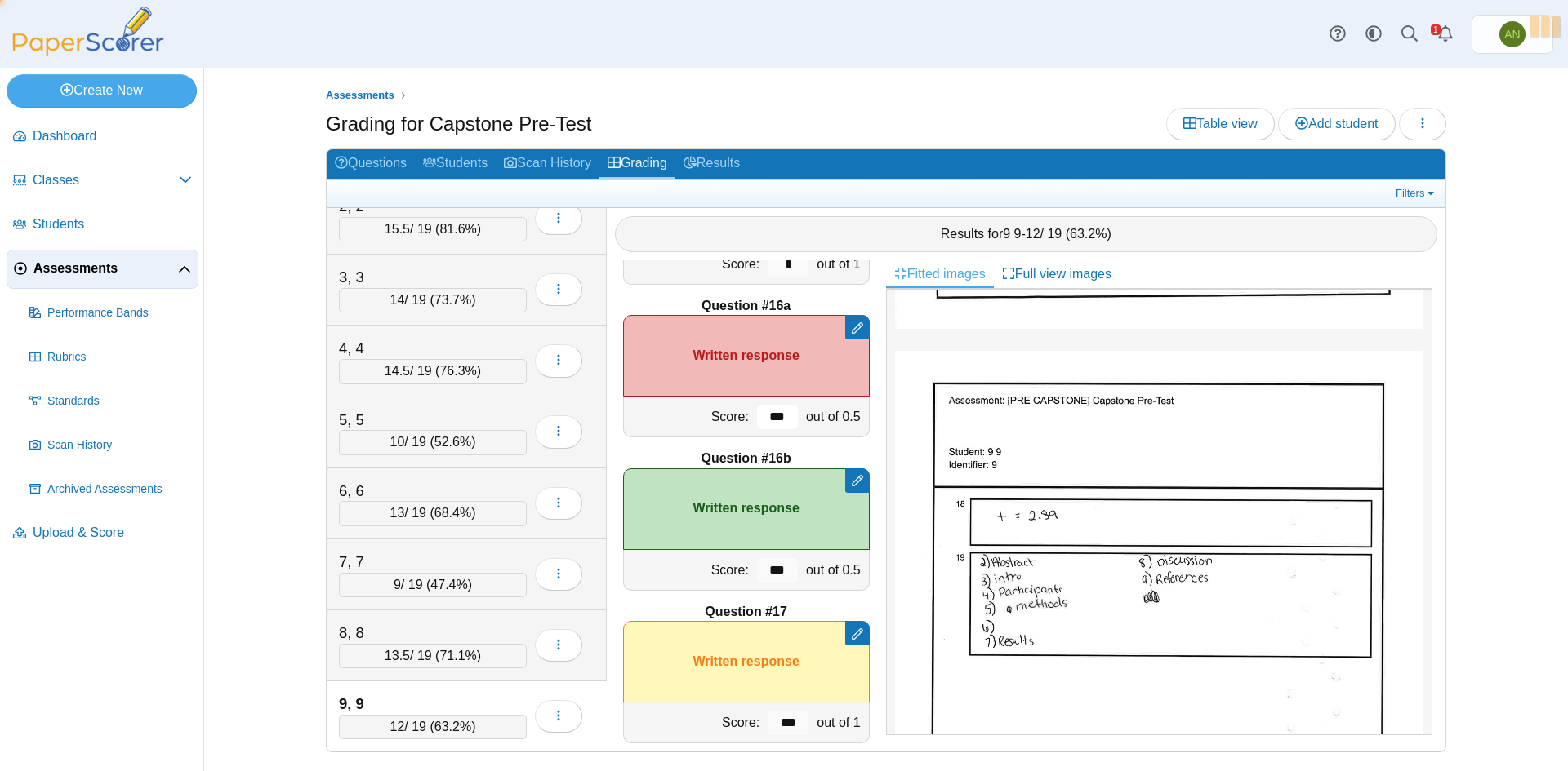
type input "***"
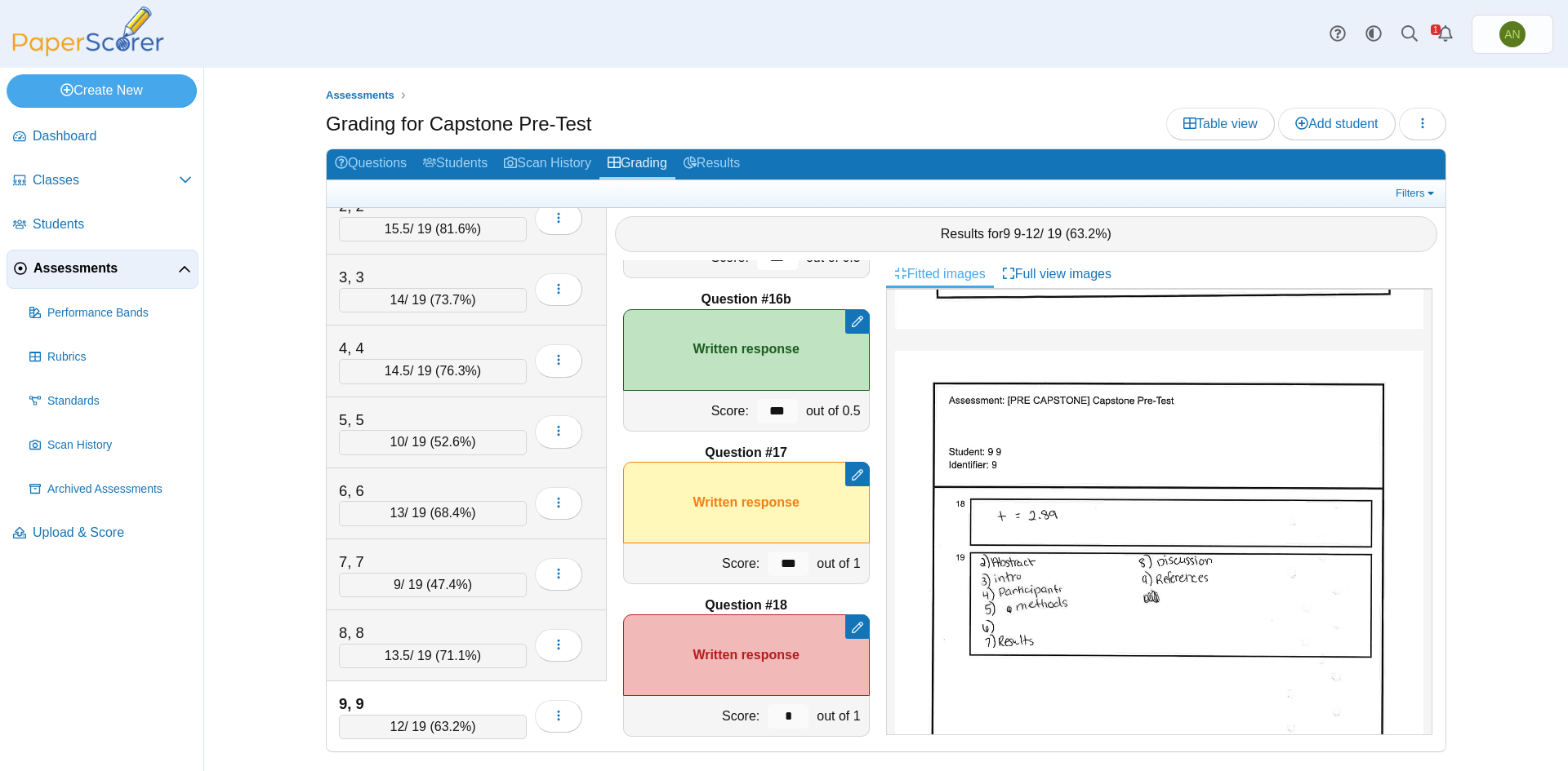
scroll to position [2438, 0]
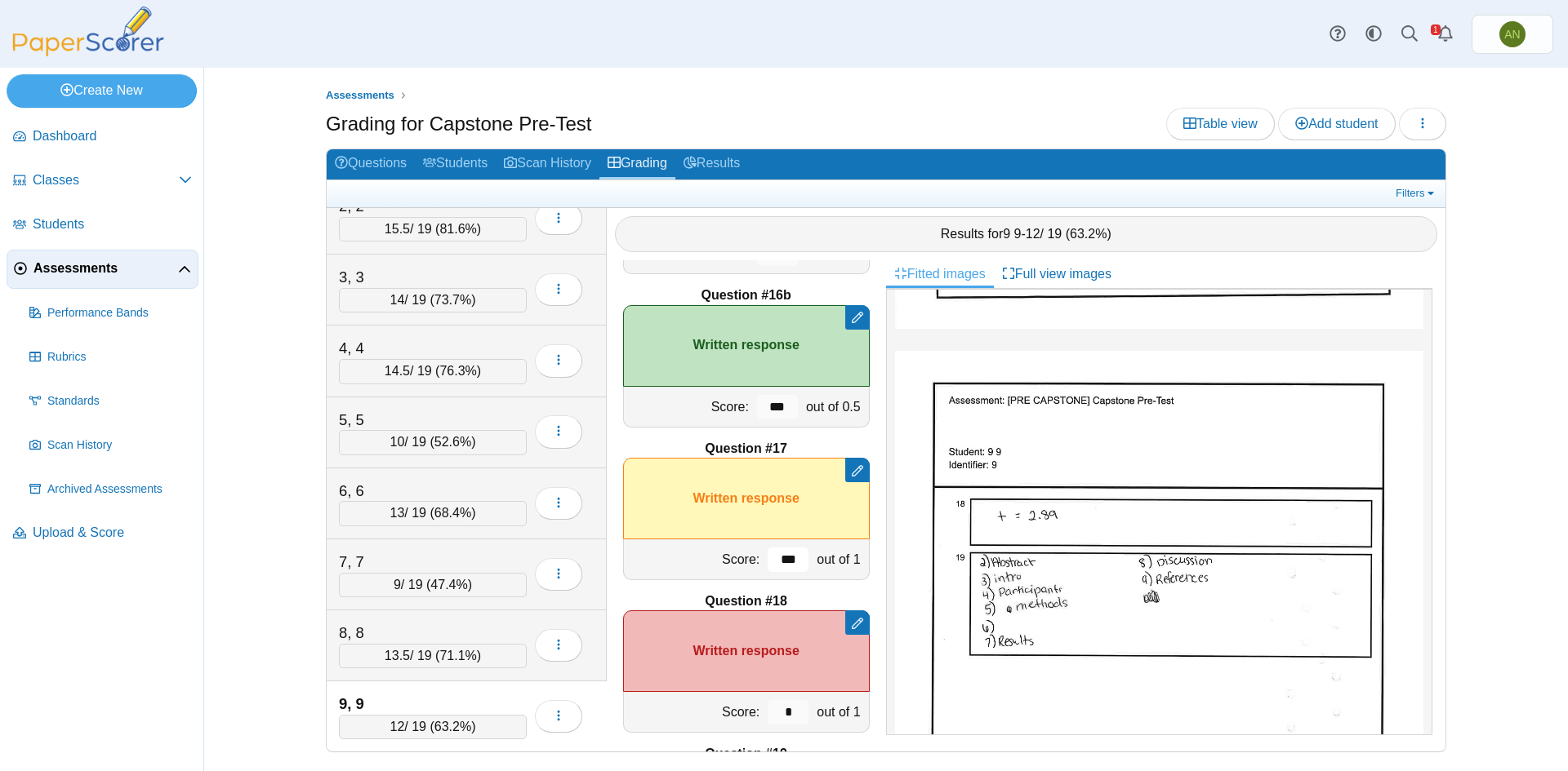
click at [783, 559] on input "***" at bounding box center [788, 561] width 41 height 25
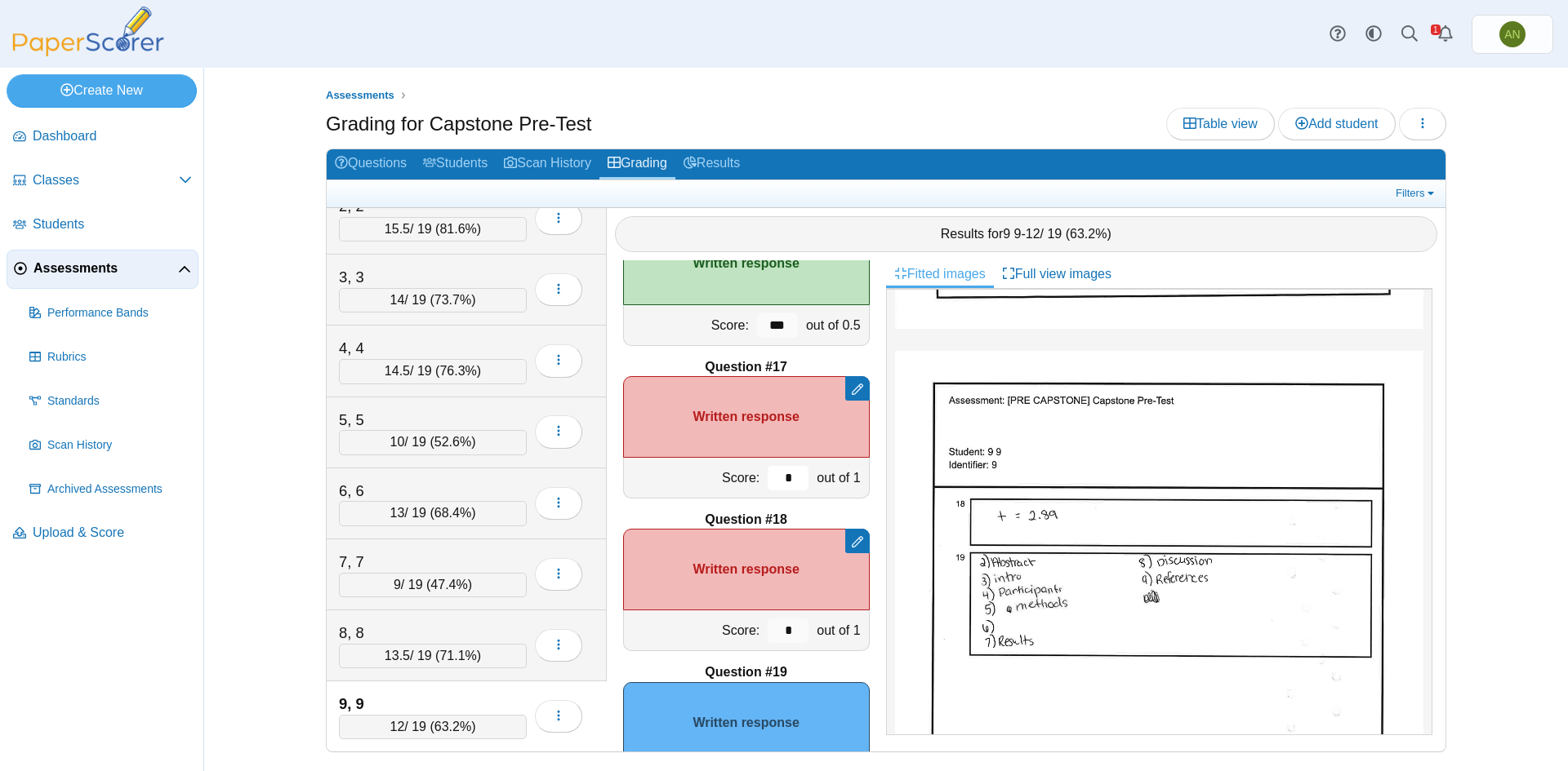
scroll to position [2601, 0]
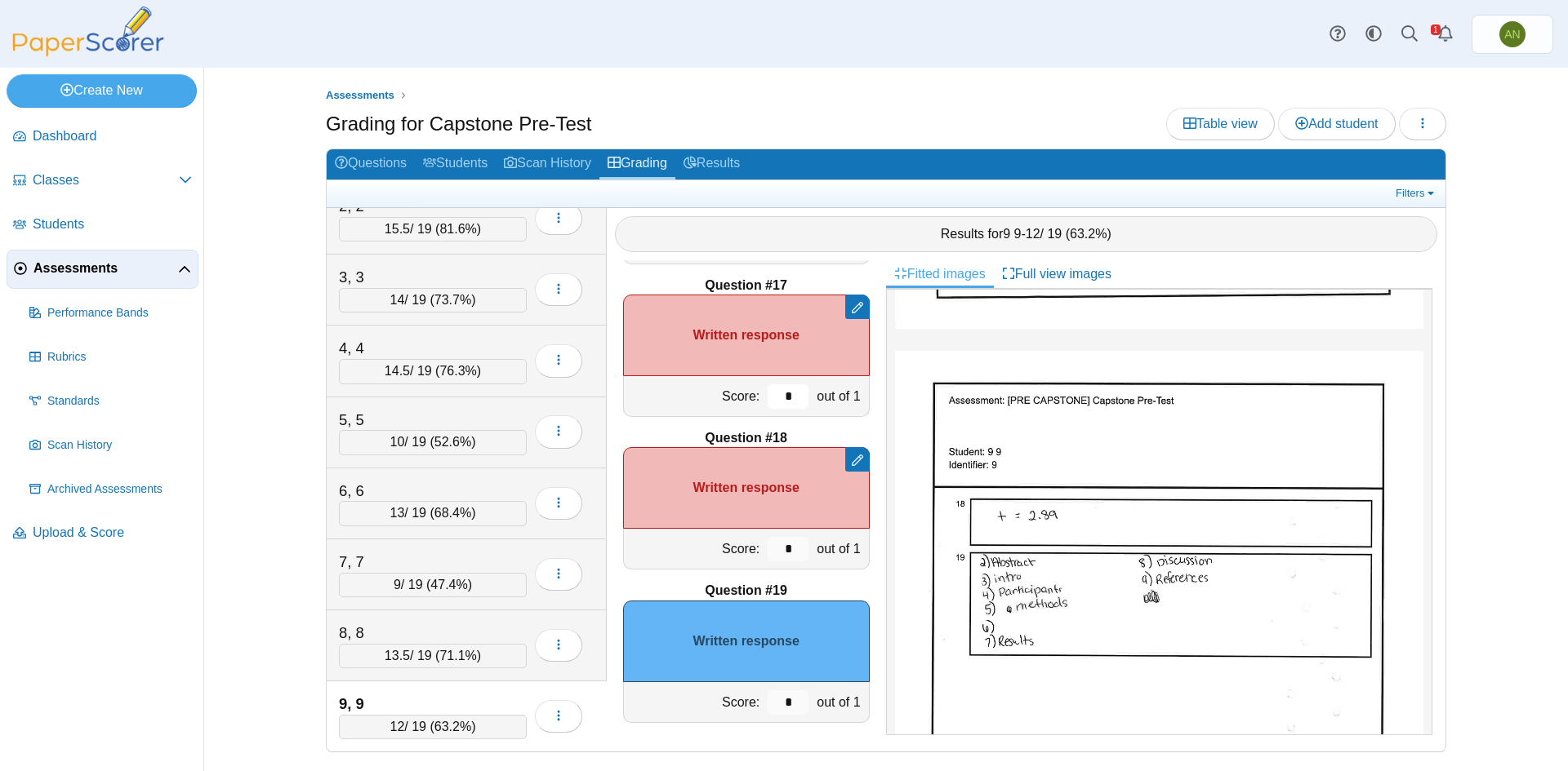
type input "*"
click at [784, 701] on input "*" at bounding box center [788, 703] width 41 height 25
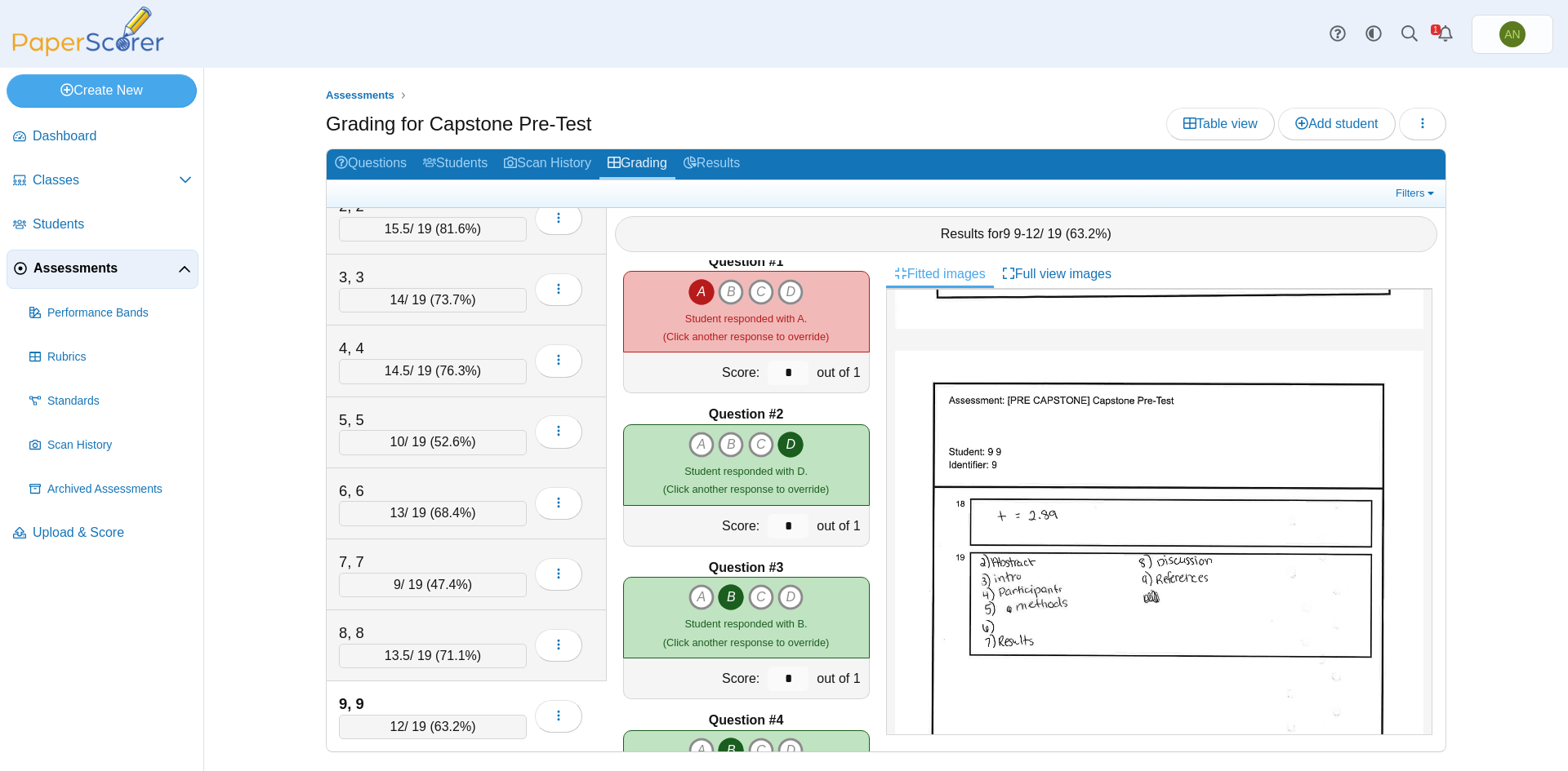
scroll to position [0, 0]
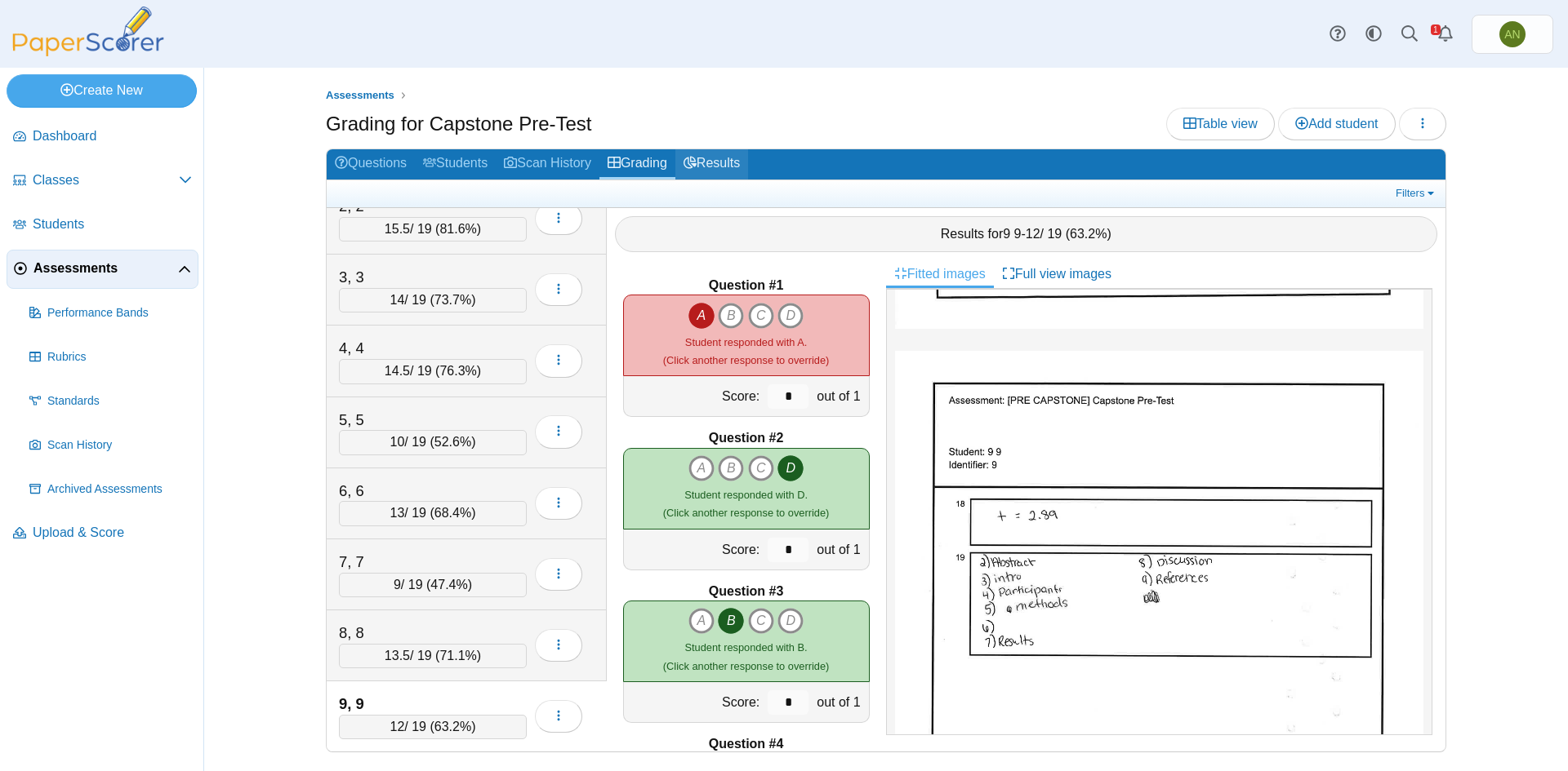
type input "***"
click at [719, 170] on link "Results" at bounding box center [712, 164] width 73 height 30
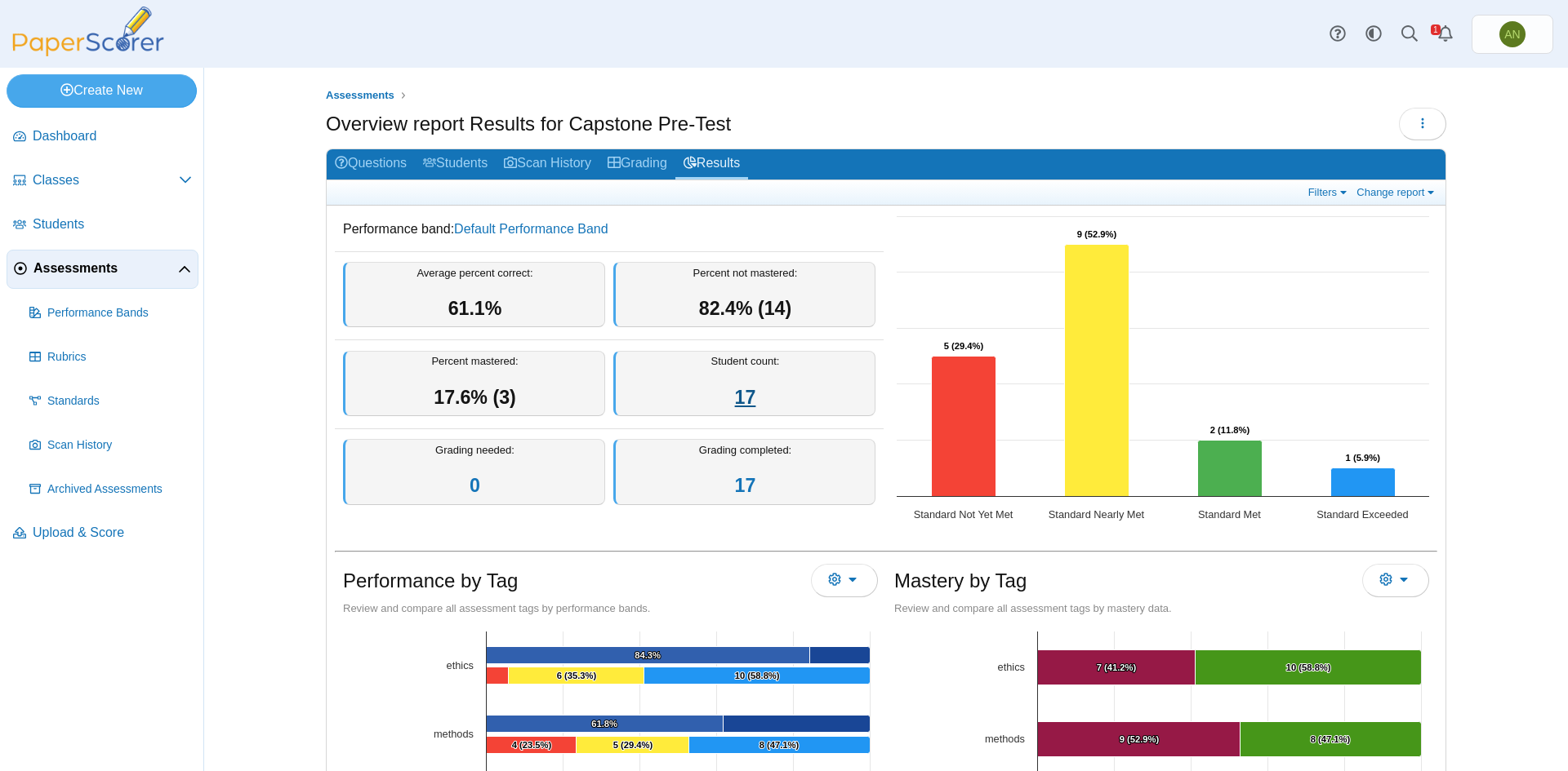
click at [744, 395] on link "17" at bounding box center [746, 398] width 21 height 21
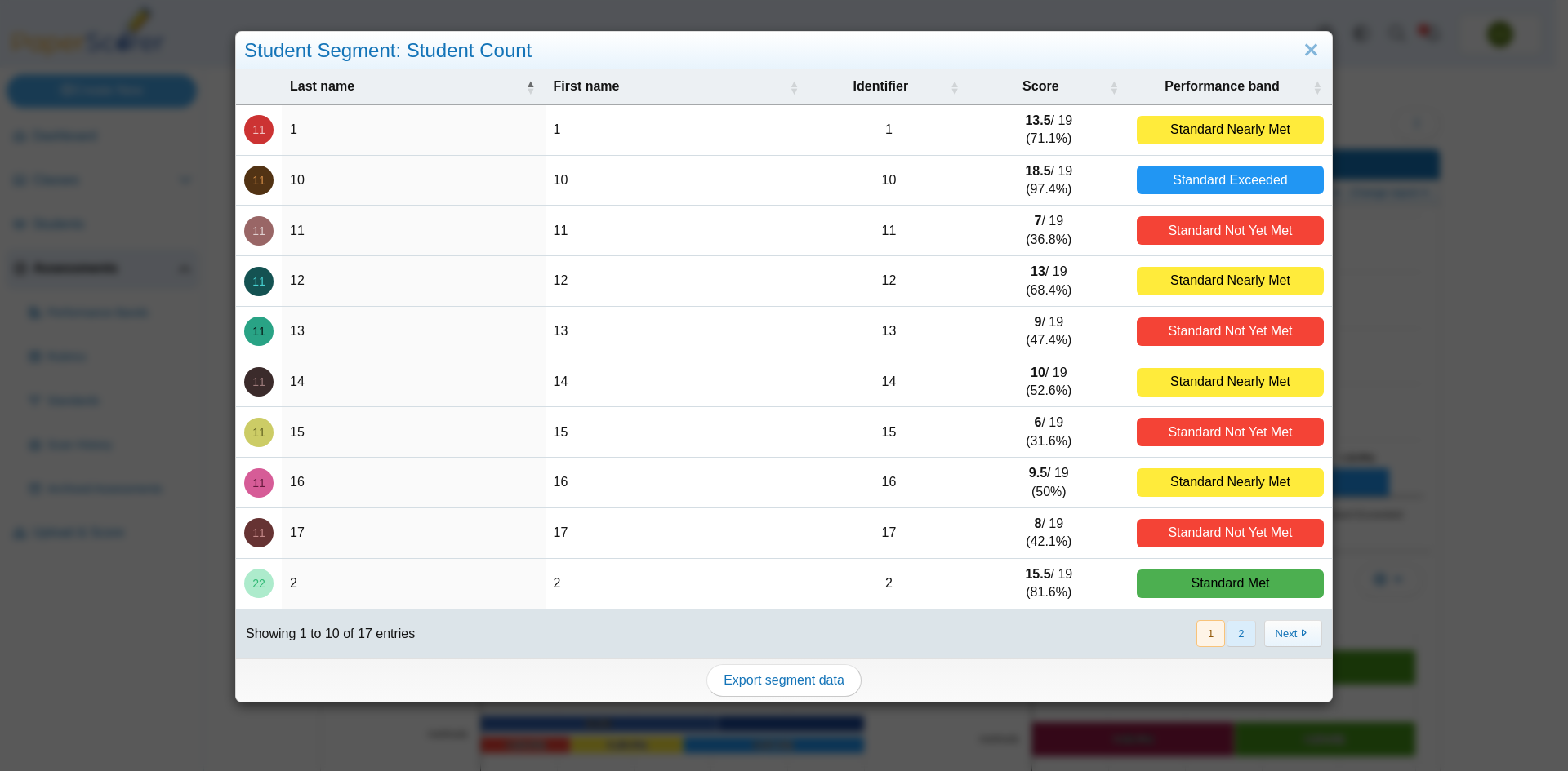
click at [1231, 632] on button "2" at bounding box center [1241, 634] width 28 height 27
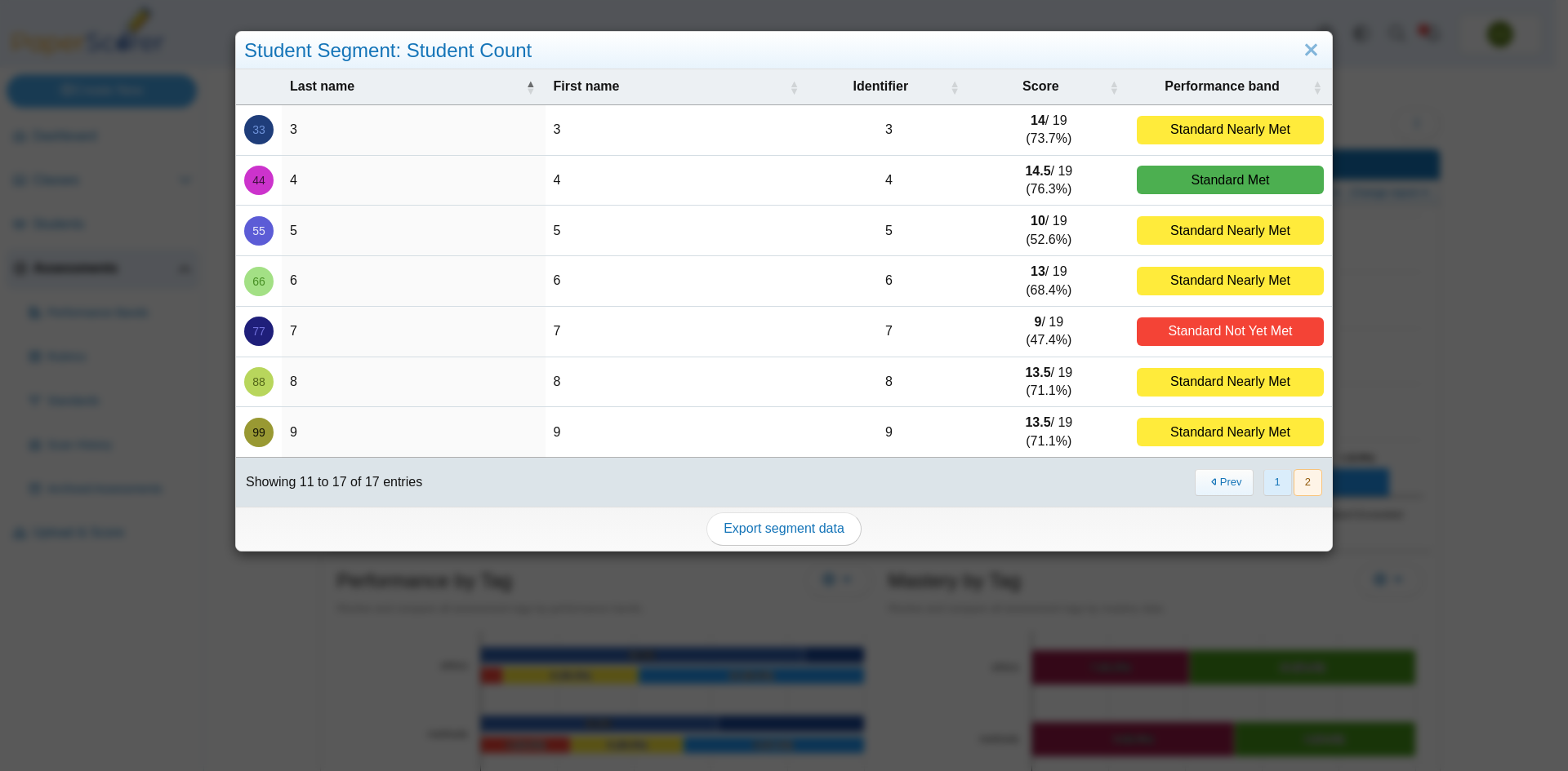
click at [1269, 478] on button "1" at bounding box center [1277, 483] width 28 height 27
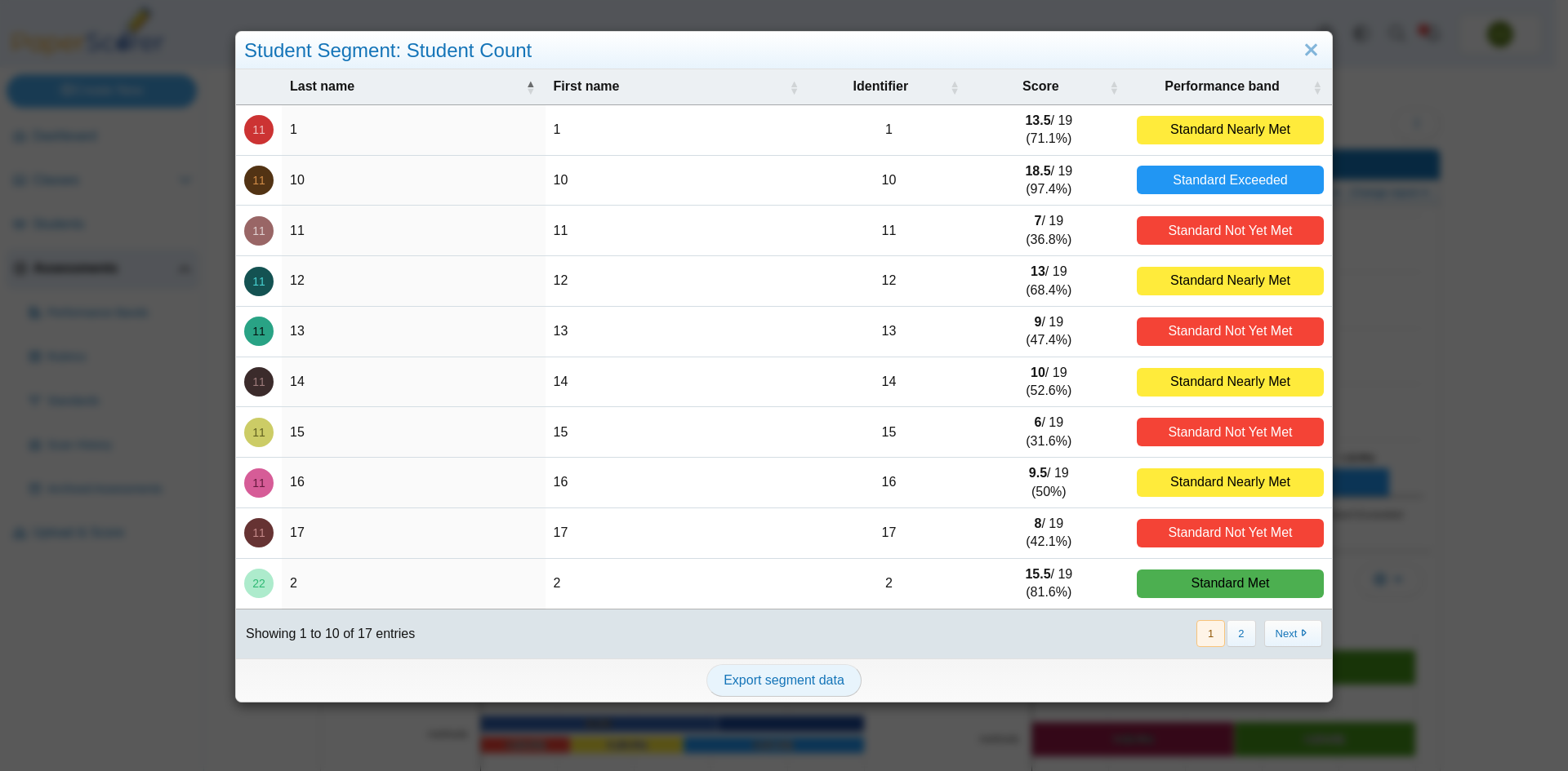
click at [761, 676] on span "Export segment data" at bounding box center [784, 681] width 121 height 14
click at [1298, 41] on link "Close" at bounding box center [1311, 50] width 26 height 27
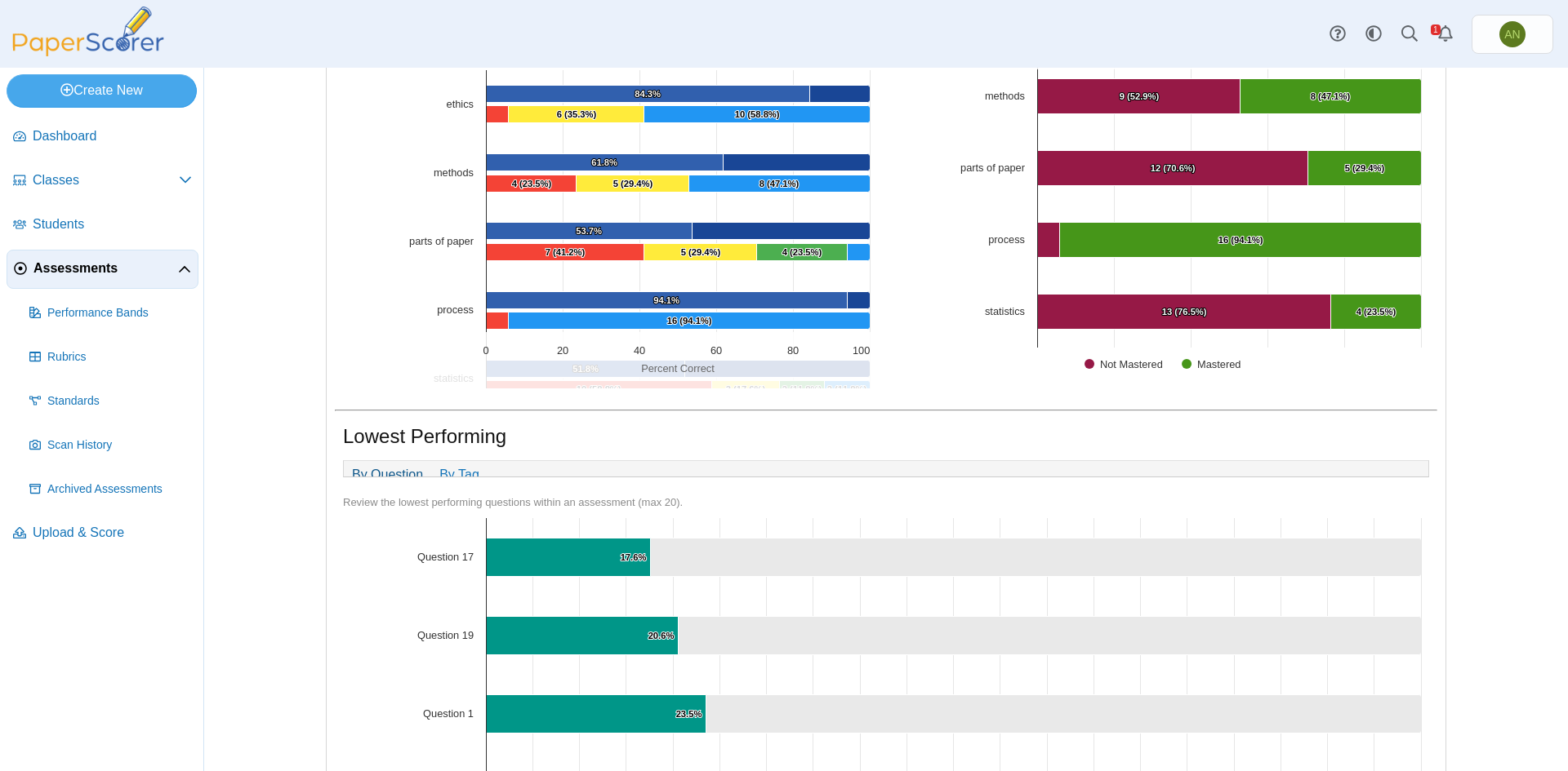
scroll to position [12, 0]
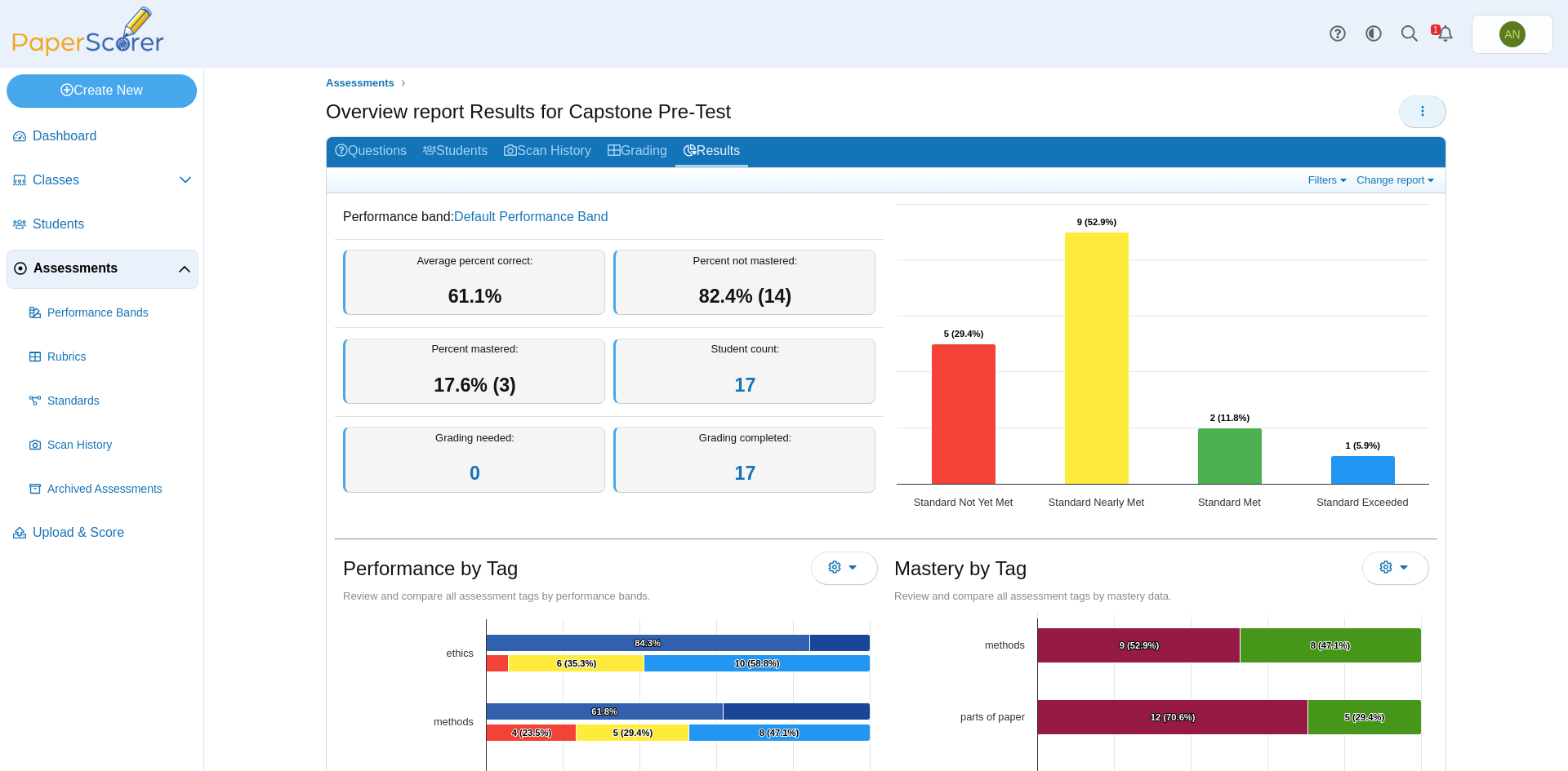
click at [1416, 112] on icon "button" at bounding box center [1422, 111] width 13 height 13
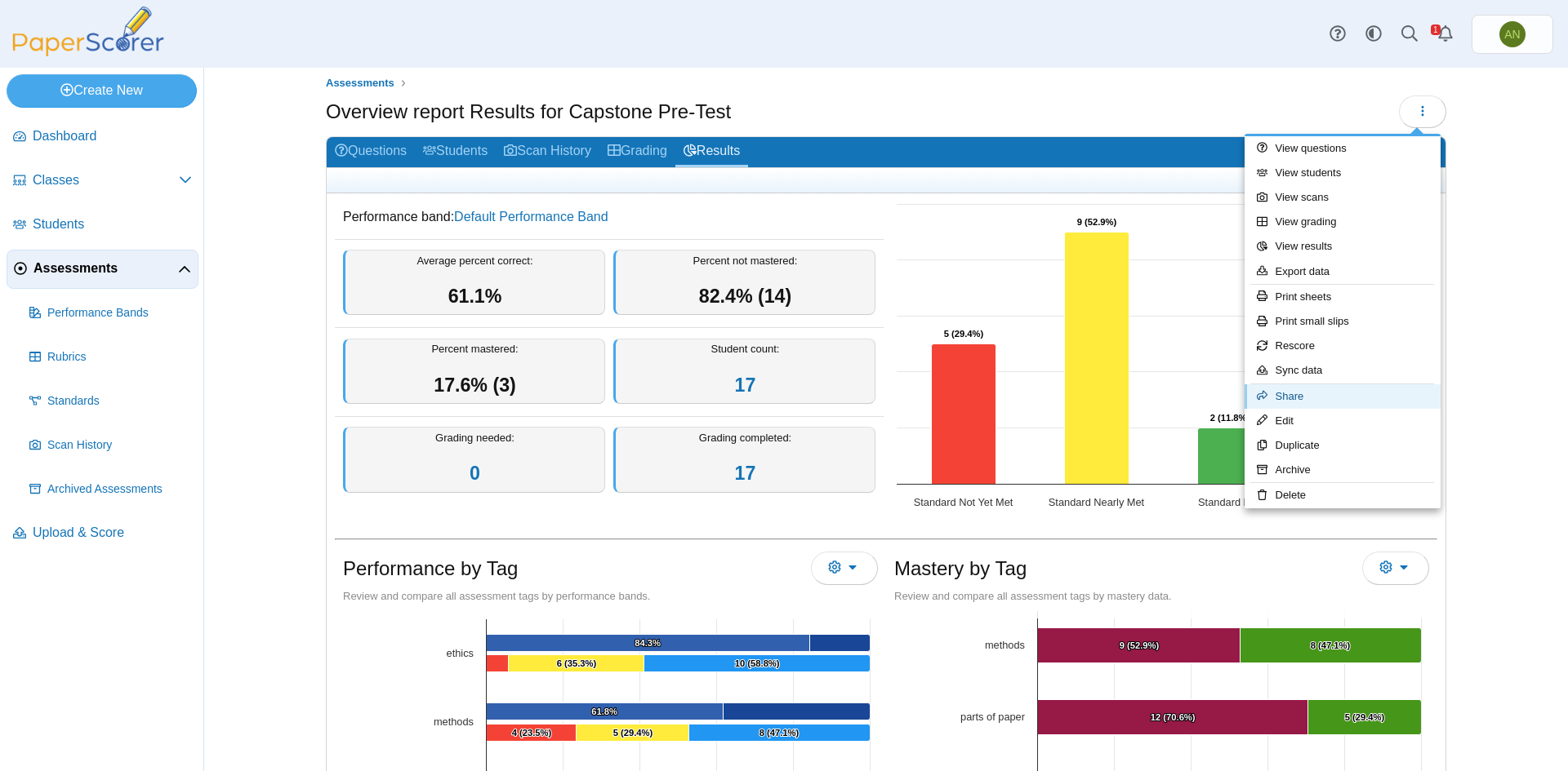
click at [1306, 395] on link "Share" at bounding box center [1342, 397] width 196 height 25
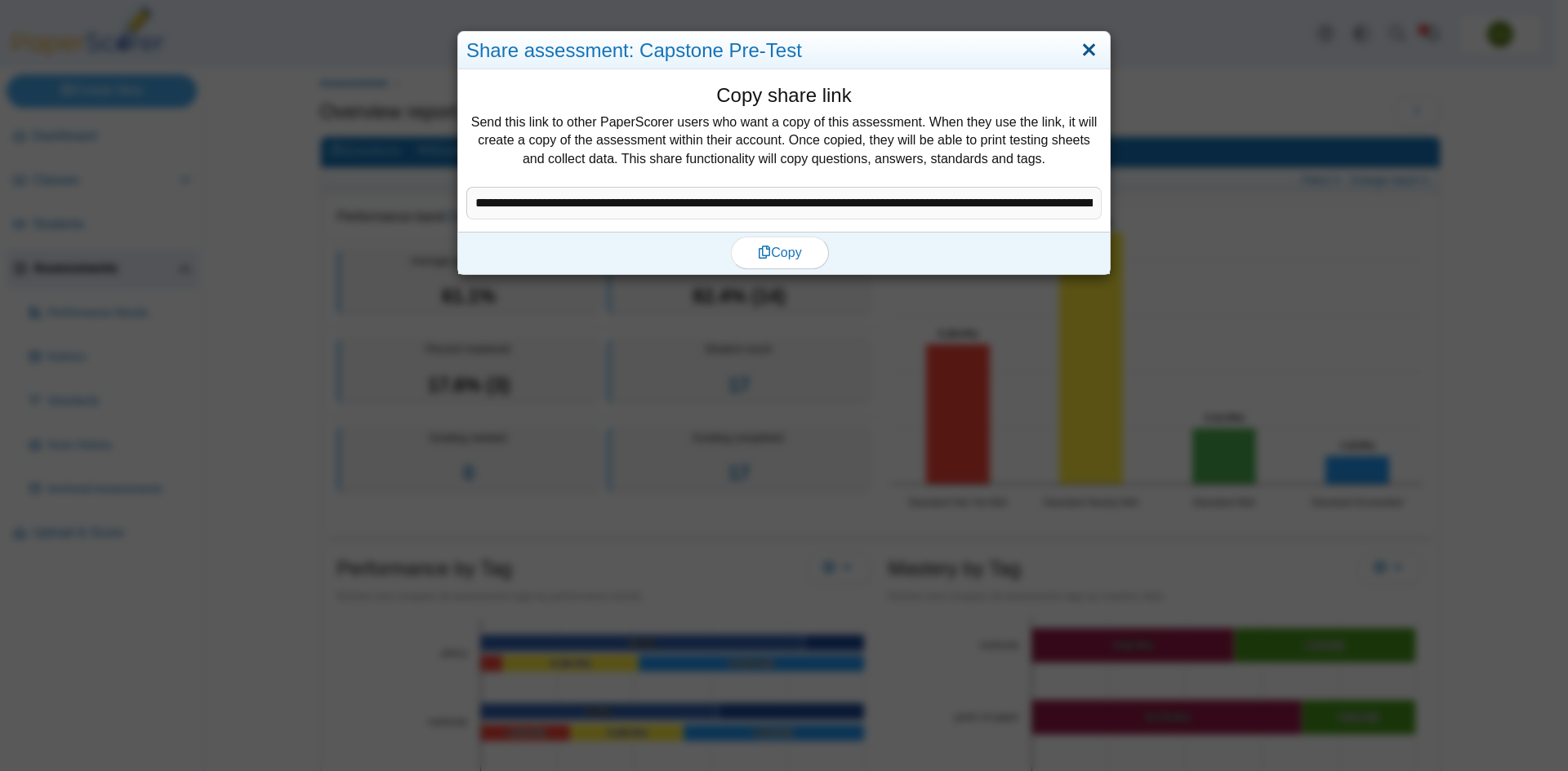
click at [1088, 48] on link "Close" at bounding box center [1089, 50] width 26 height 27
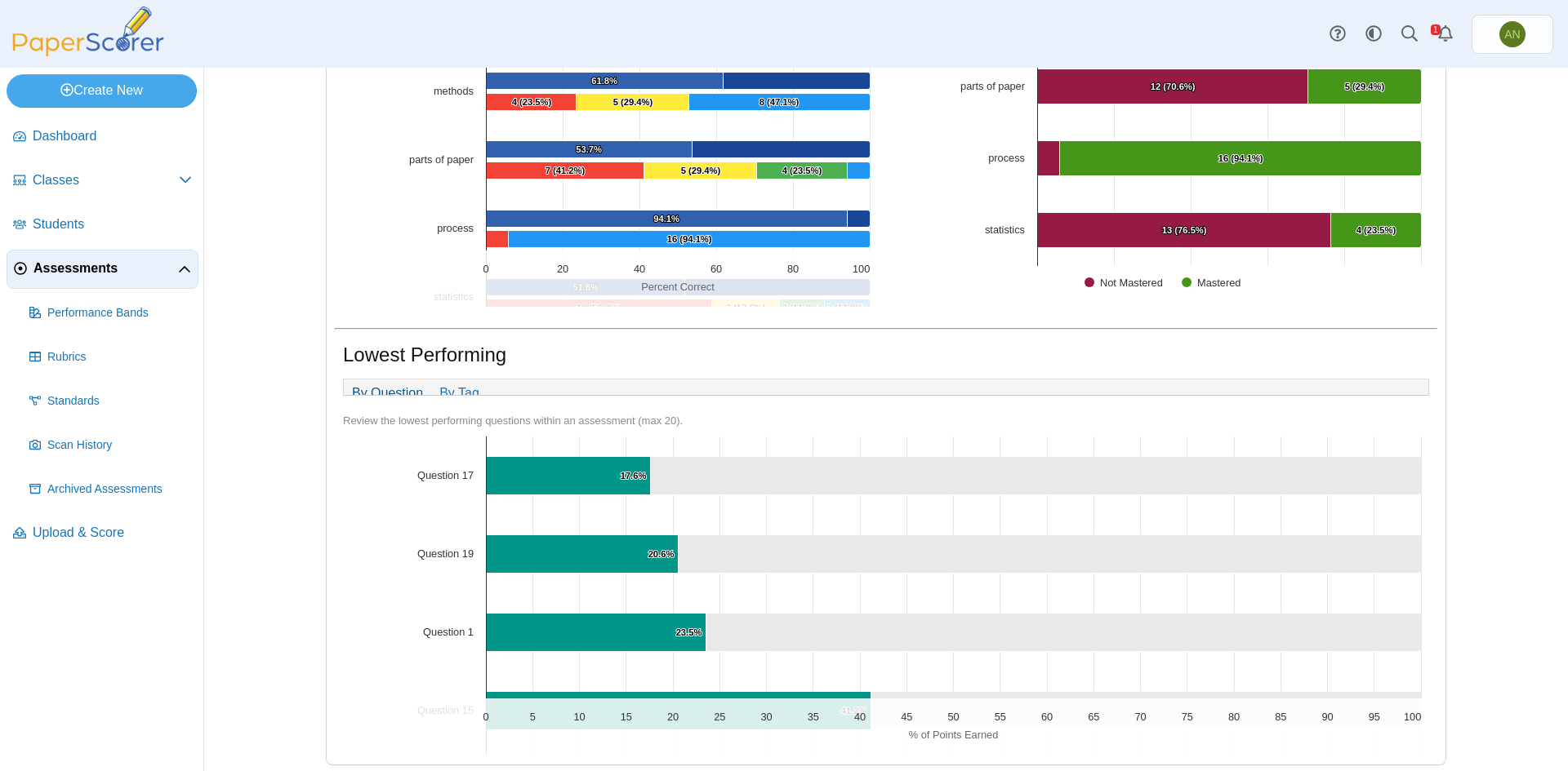
scroll to position [665, 0]
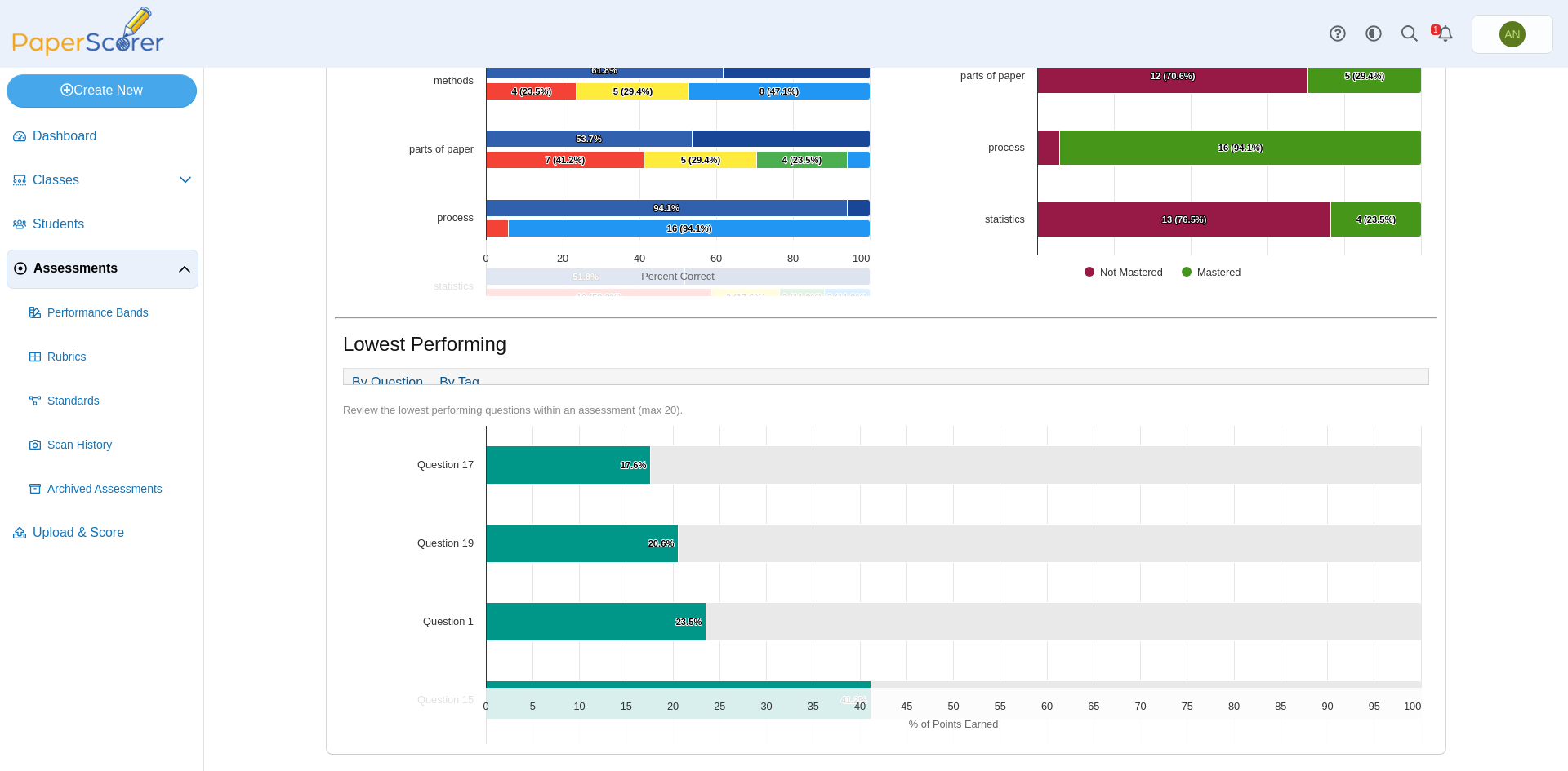
click at [440, 371] on link "By Tag" at bounding box center [459, 382] width 57 height 27
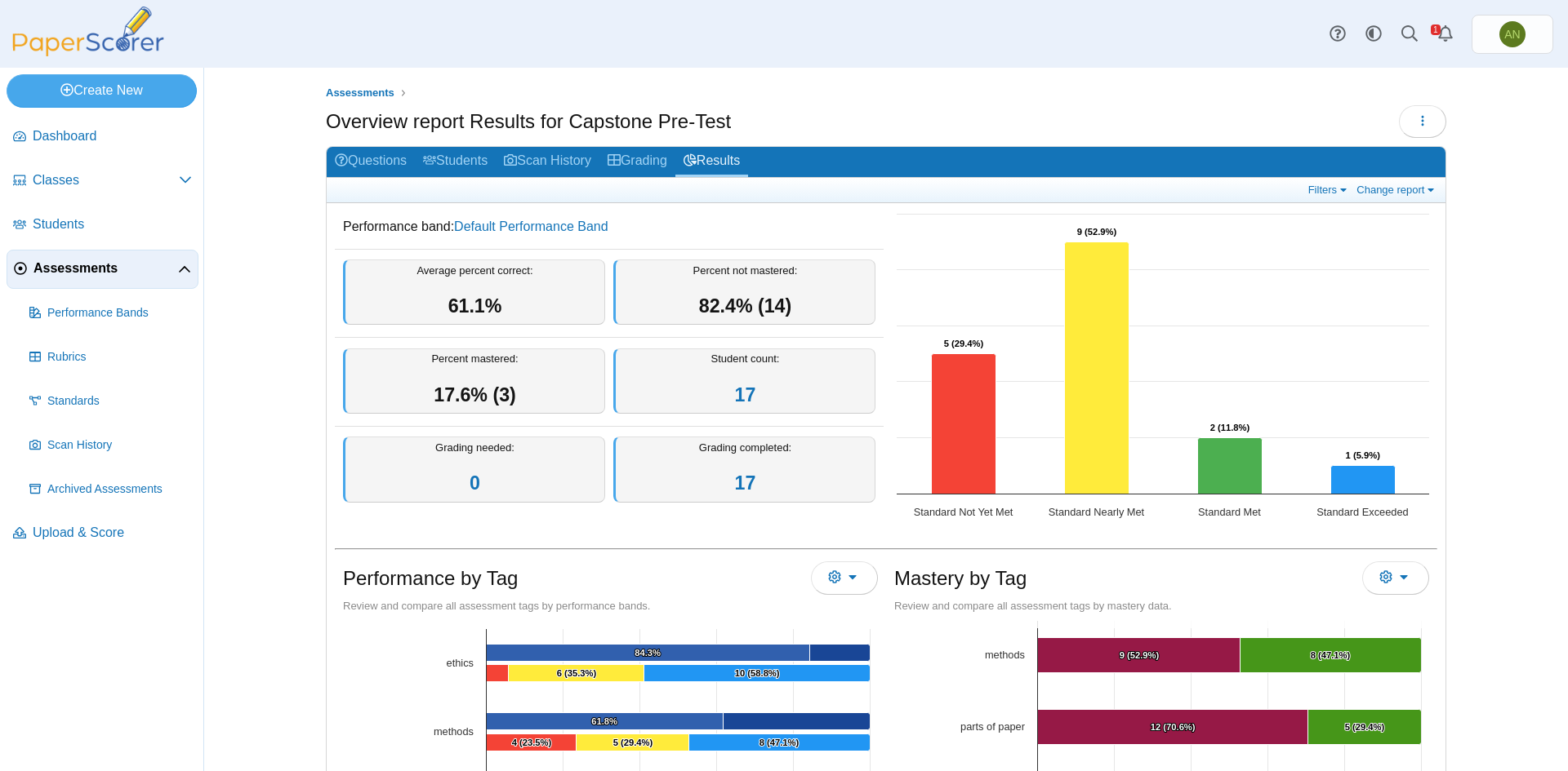
scroll to position [0, 0]
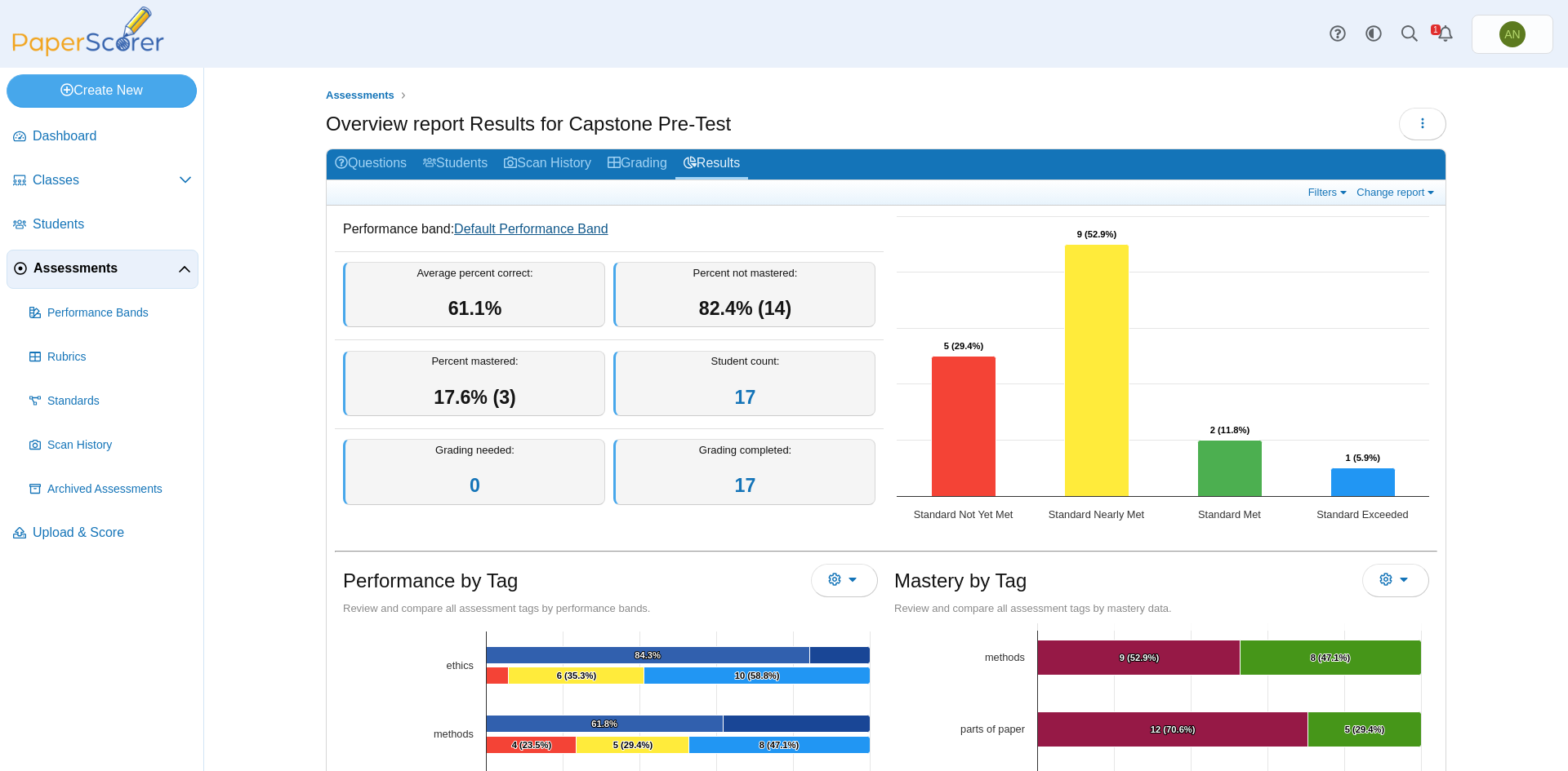
click at [538, 225] on link "Default Performance Band" at bounding box center [531, 229] width 154 height 14
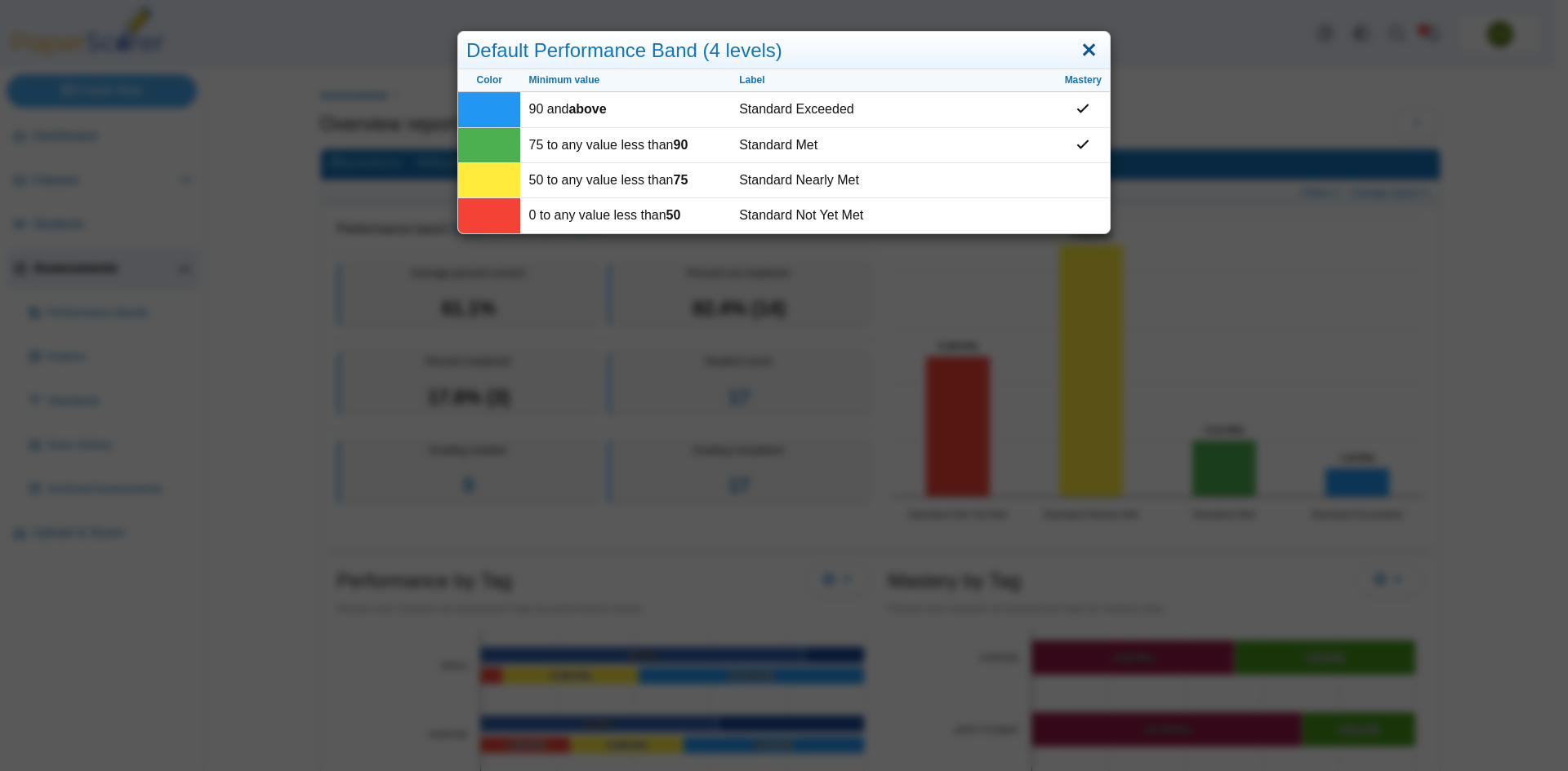
click at [1090, 60] on link "Close" at bounding box center [1089, 50] width 26 height 27
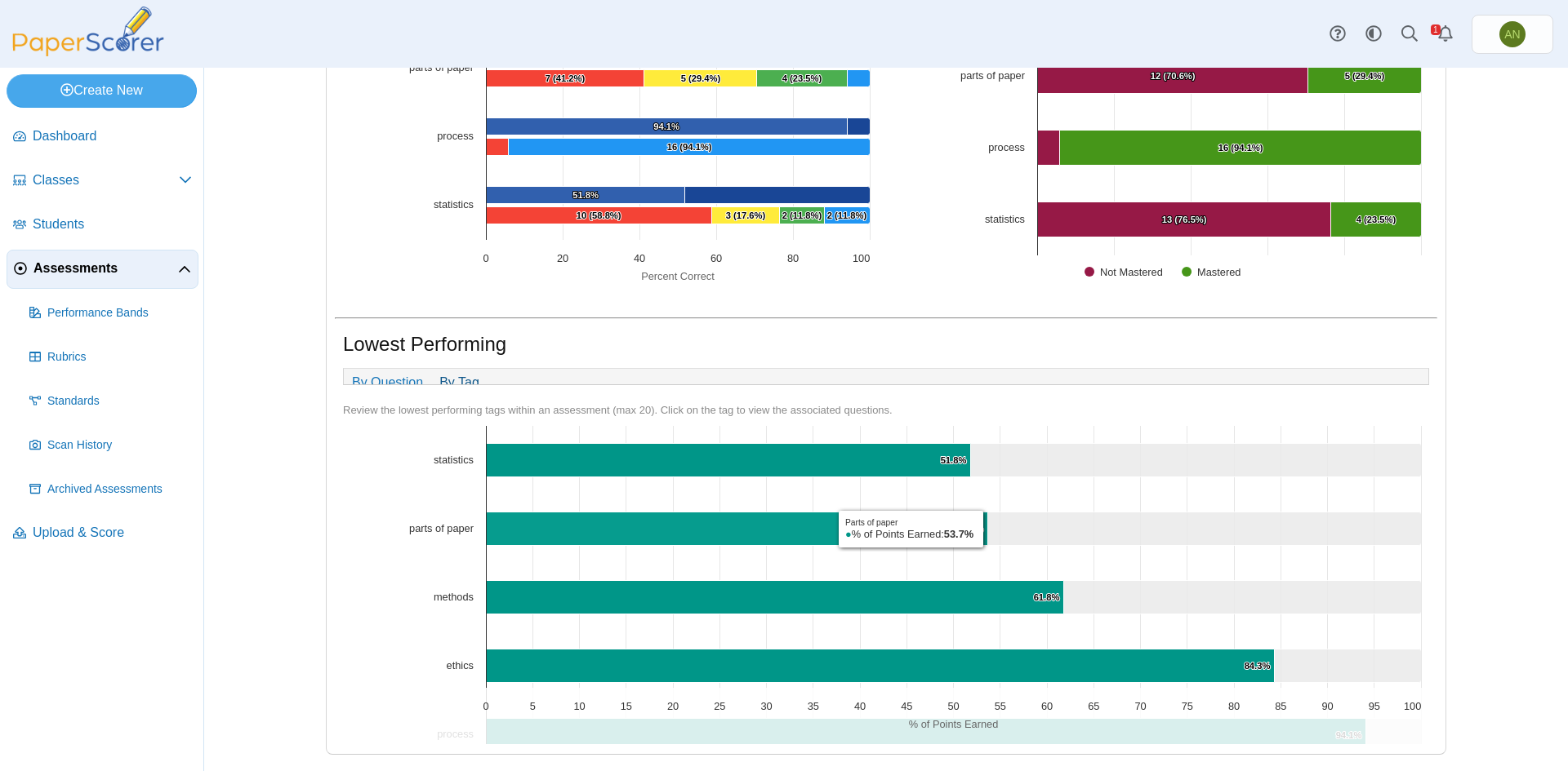
scroll to position [81, 0]
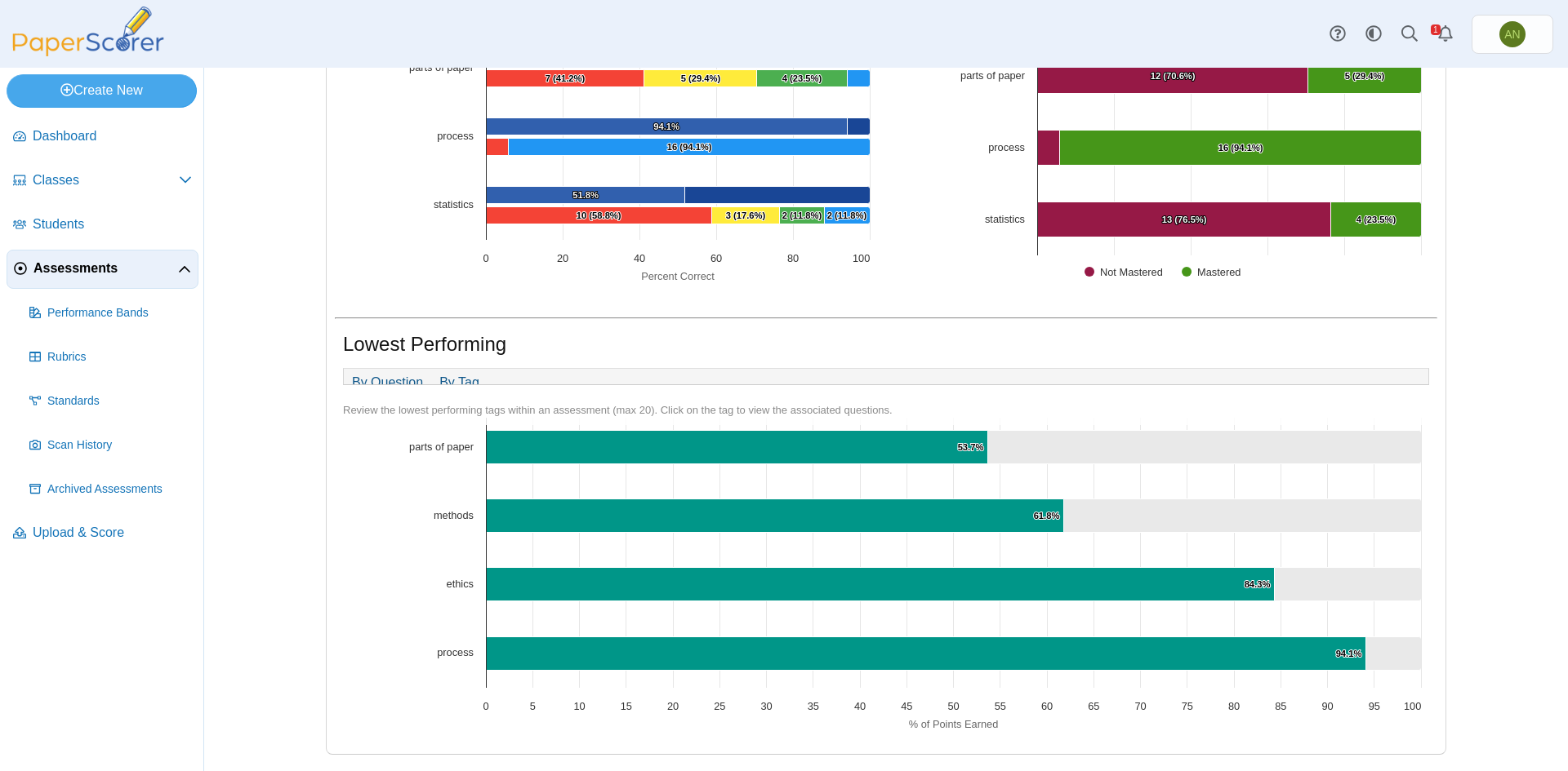
click at [395, 374] on link "By Question" at bounding box center [387, 382] width 88 height 27
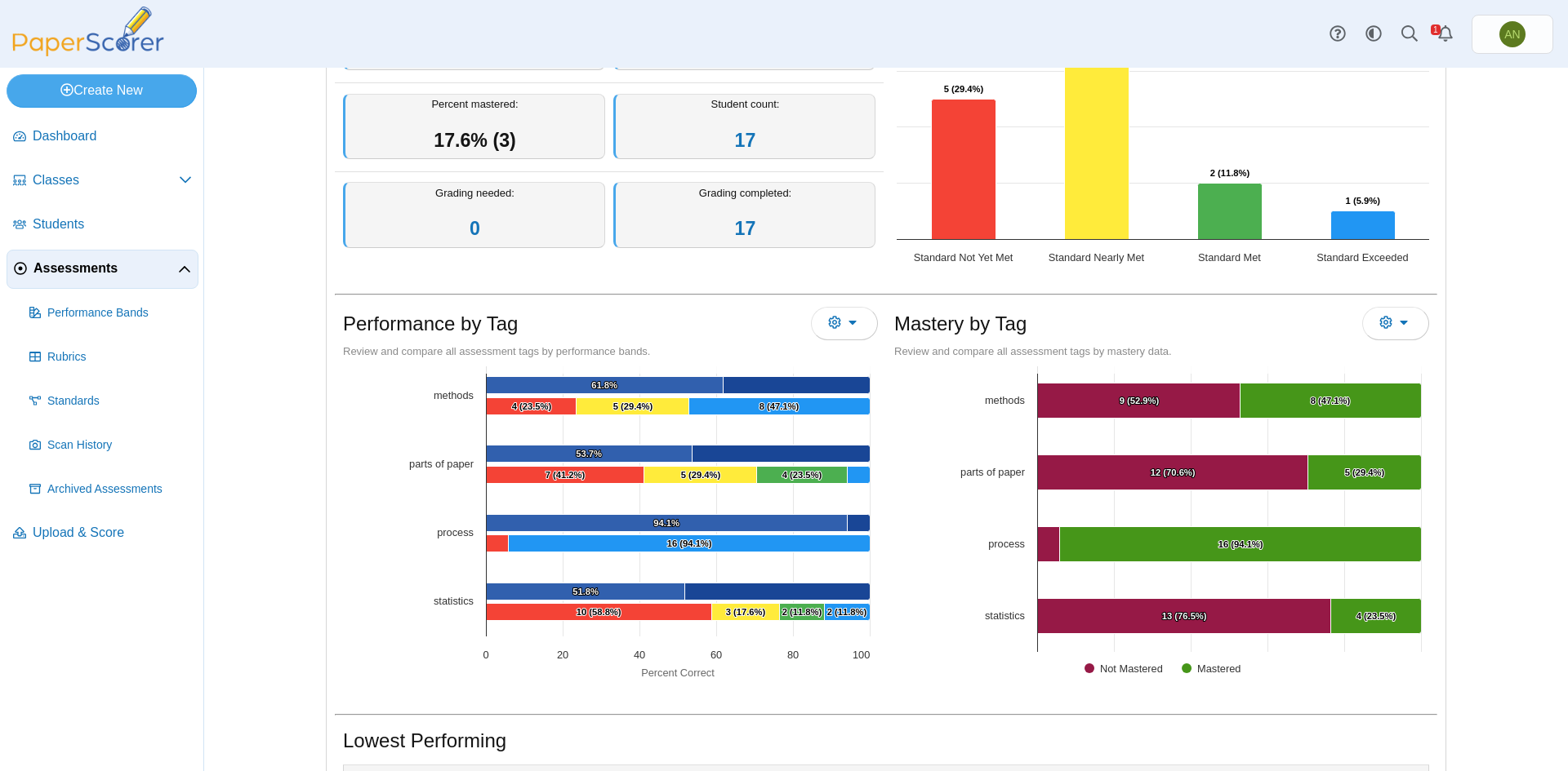
scroll to position [0, 0]
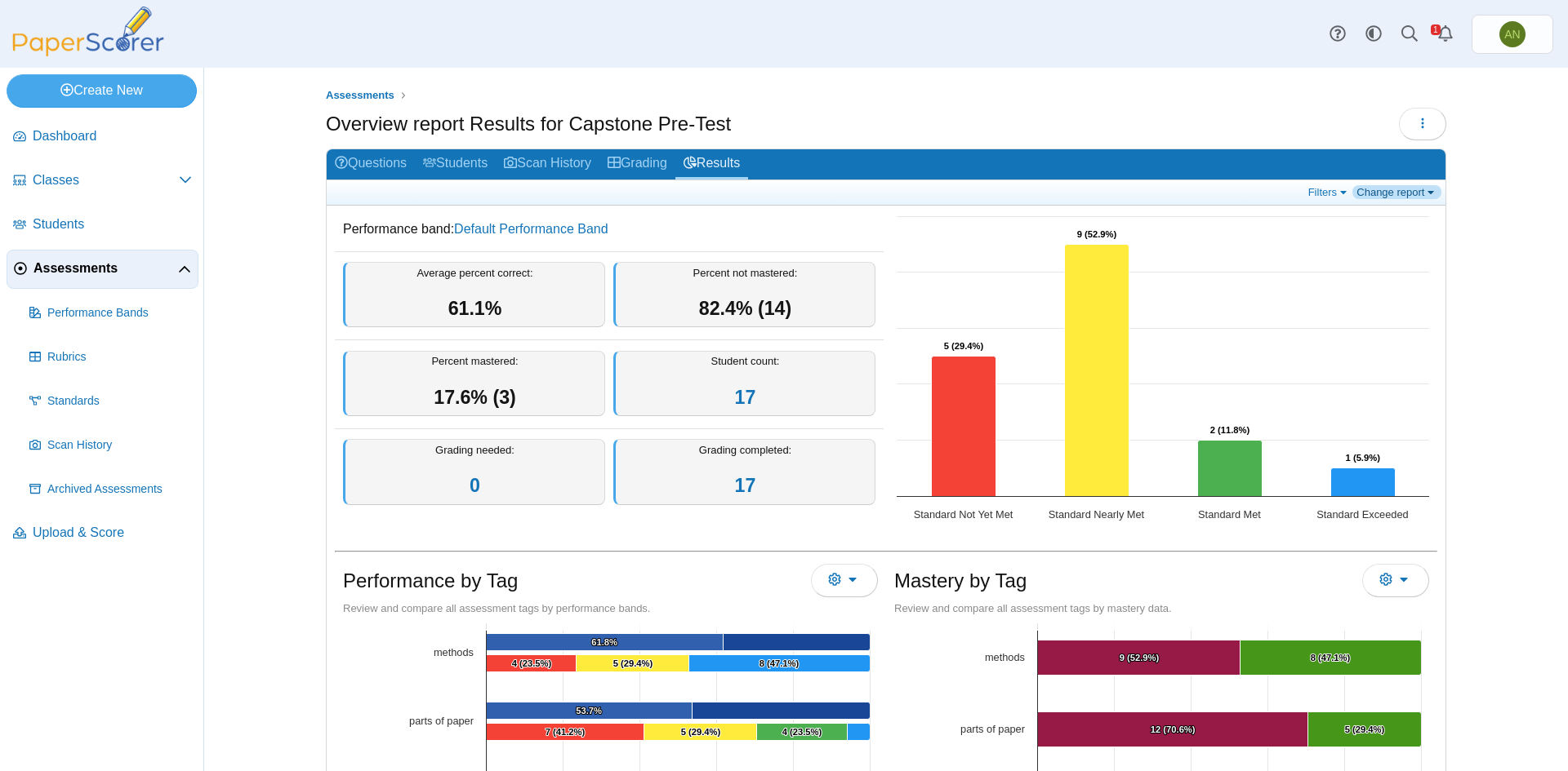
click at [1375, 187] on link "Change report" at bounding box center [1396, 193] width 89 height 14
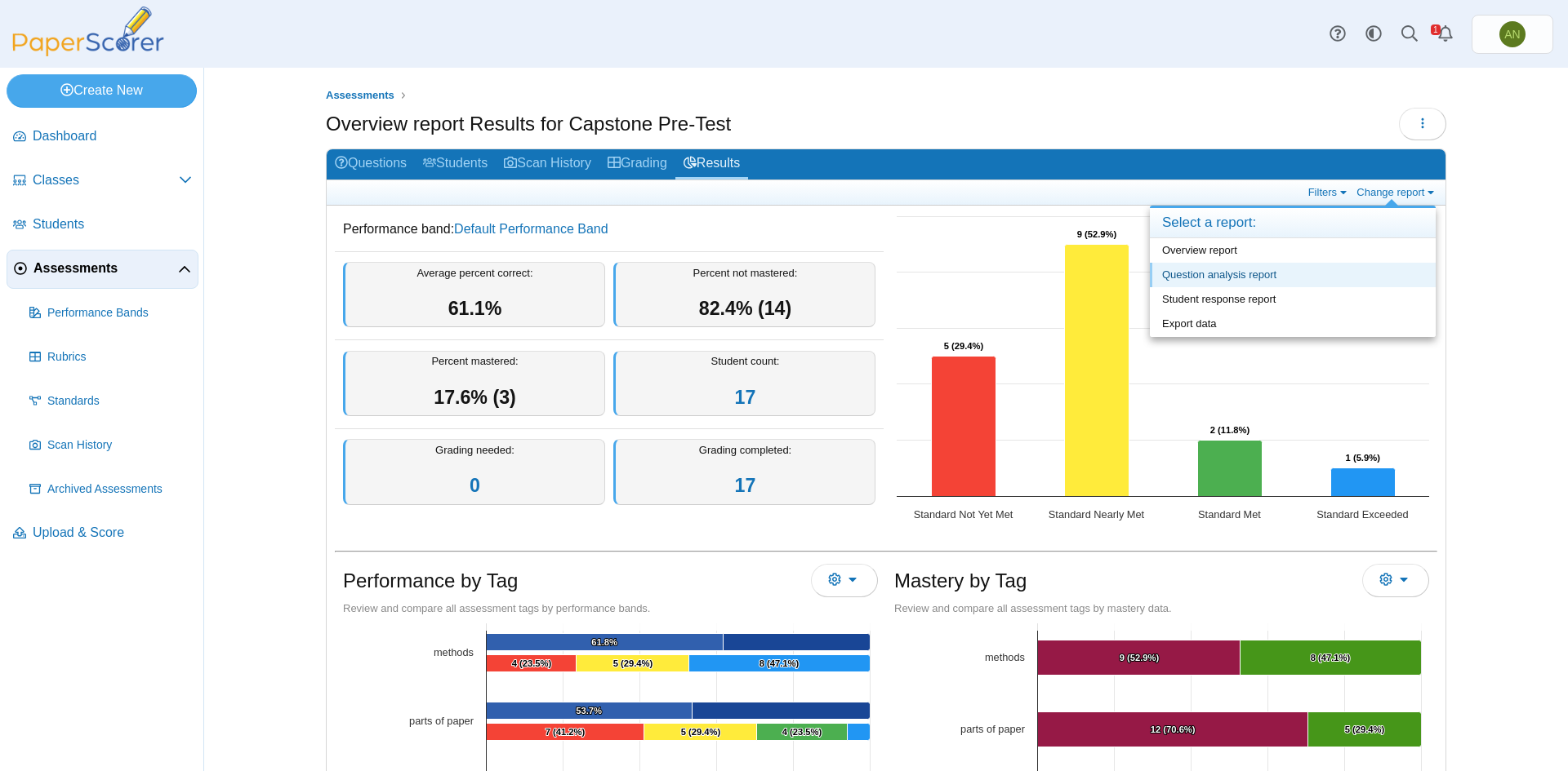
click at [1182, 268] on link "Question analysis report" at bounding box center [1292, 275] width 286 height 25
